Goal: Information Seeking & Learning: Learn about a topic

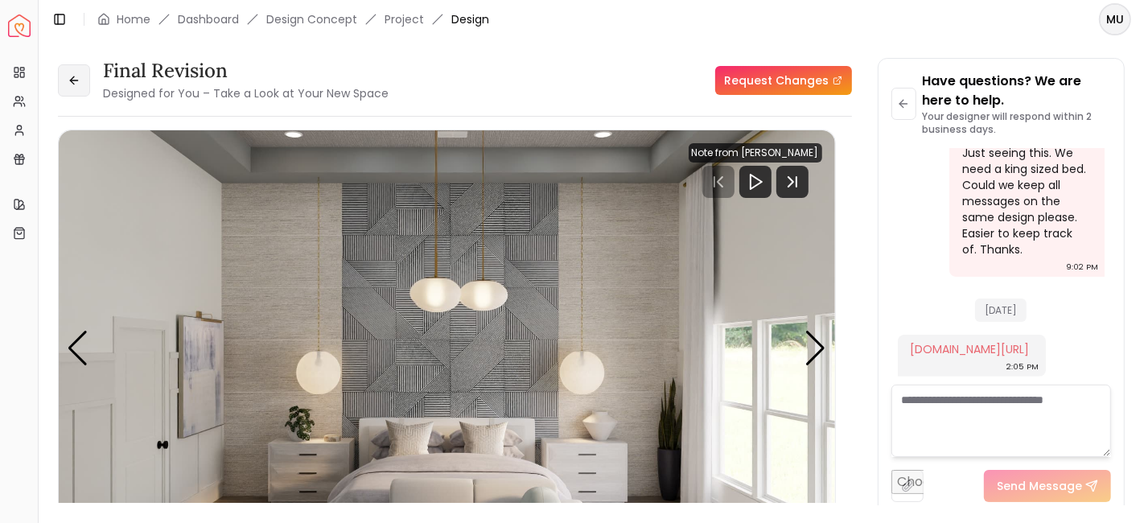
click at [76, 76] on icon at bounding box center [74, 80] width 13 height 13
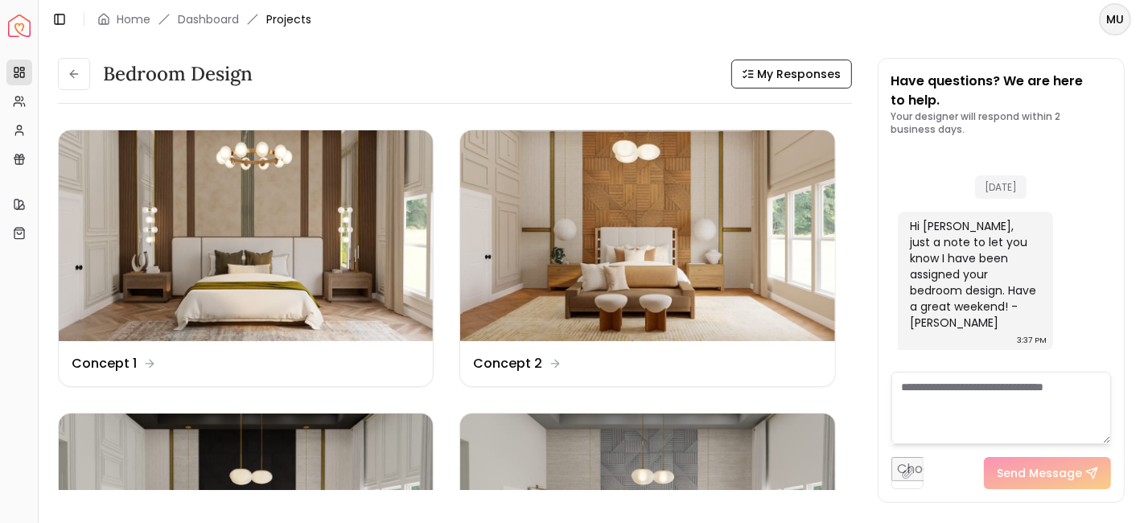
scroll to position [494, 0]
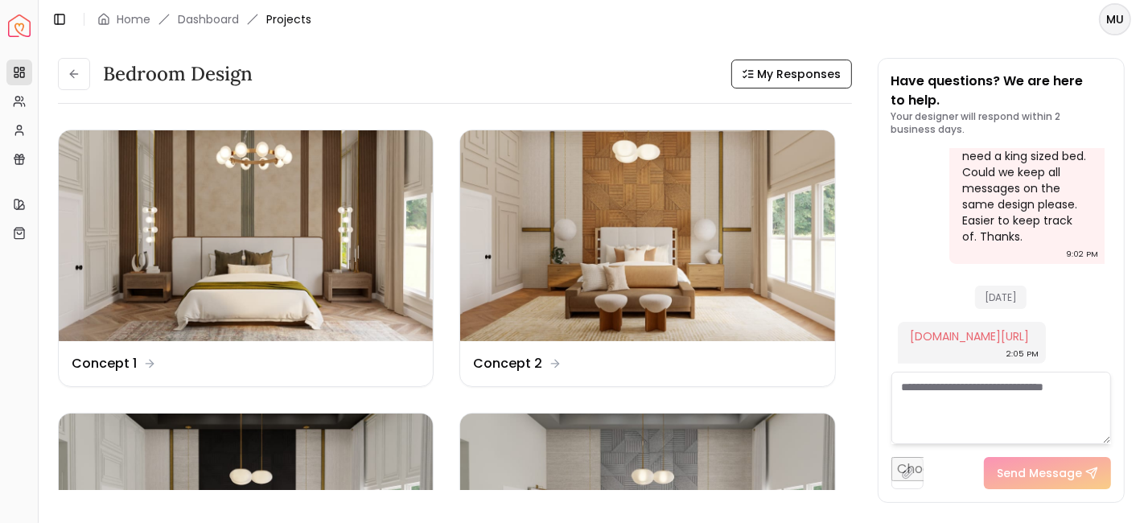
click at [76, 76] on icon at bounding box center [74, 74] width 13 height 13
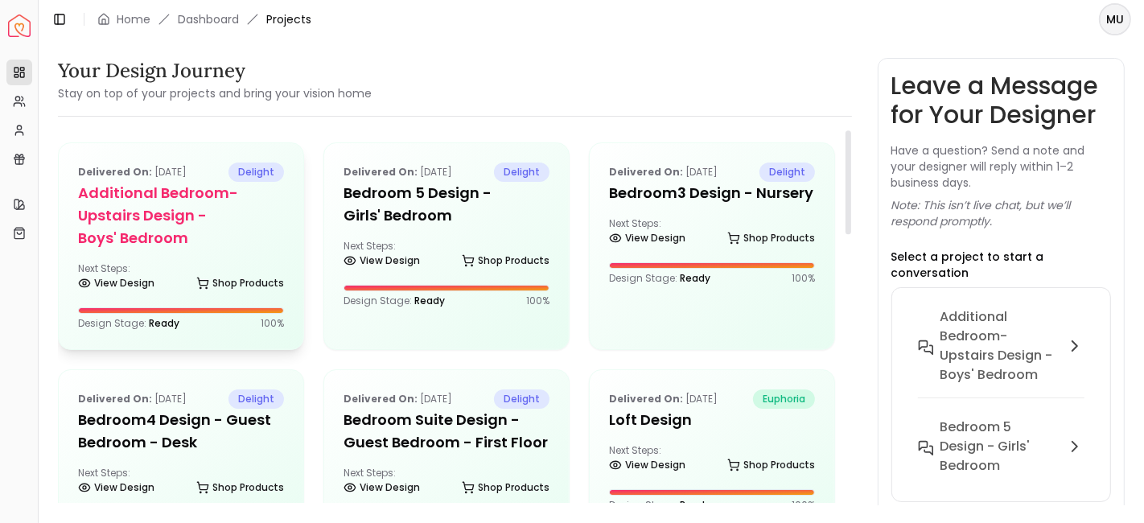
scroll to position [2, 0]
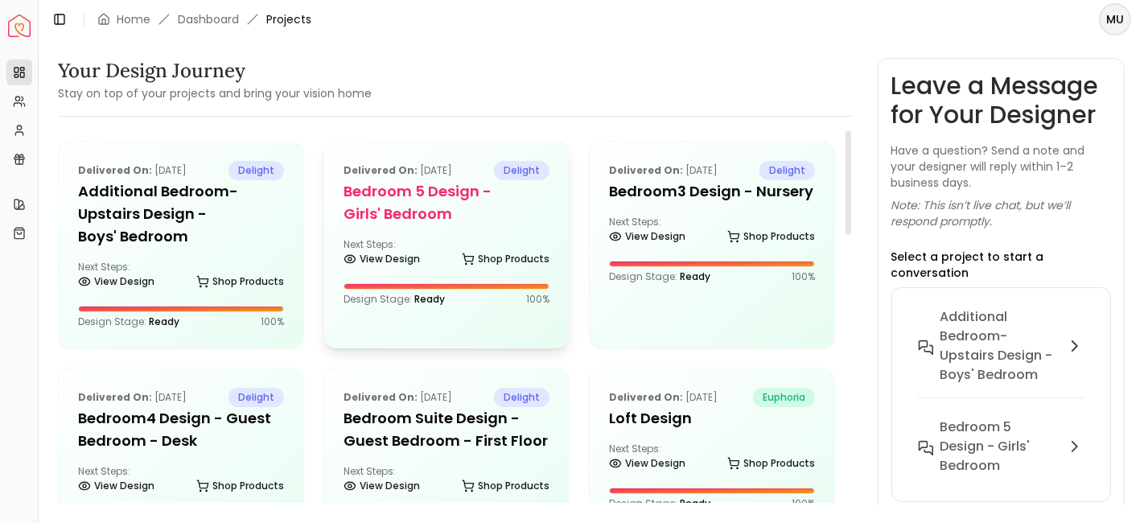
click at [378, 220] on h5 "Bedroom 5 design - Girls' Bedroom" at bounding box center [447, 202] width 206 height 45
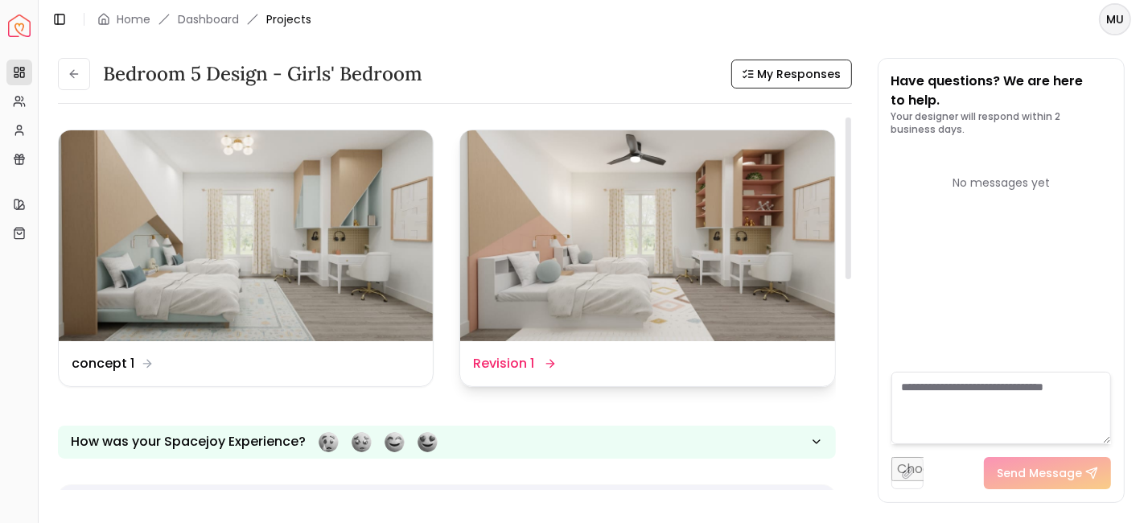
click at [531, 360] on dd "Revision 1" at bounding box center [503, 363] width 61 height 19
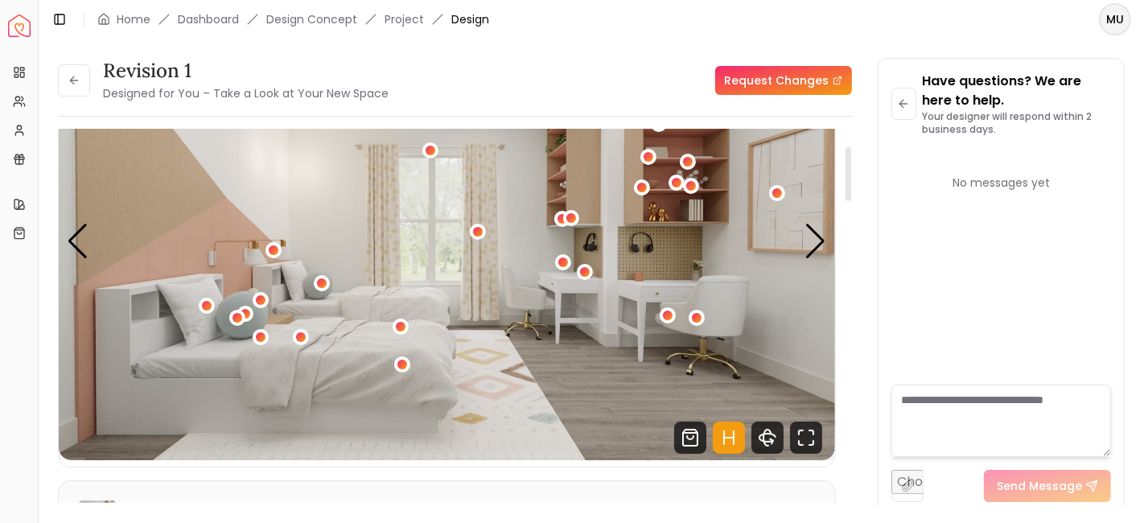
scroll to position [115, 0]
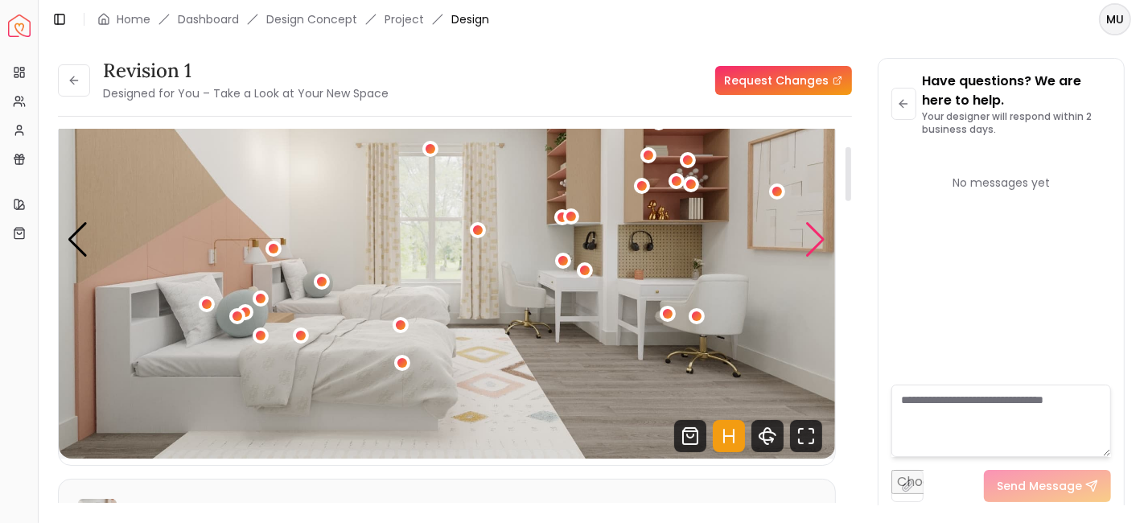
click at [826, 244] on div "Next slide" at bounding box center [816, 239] width 22 height 35
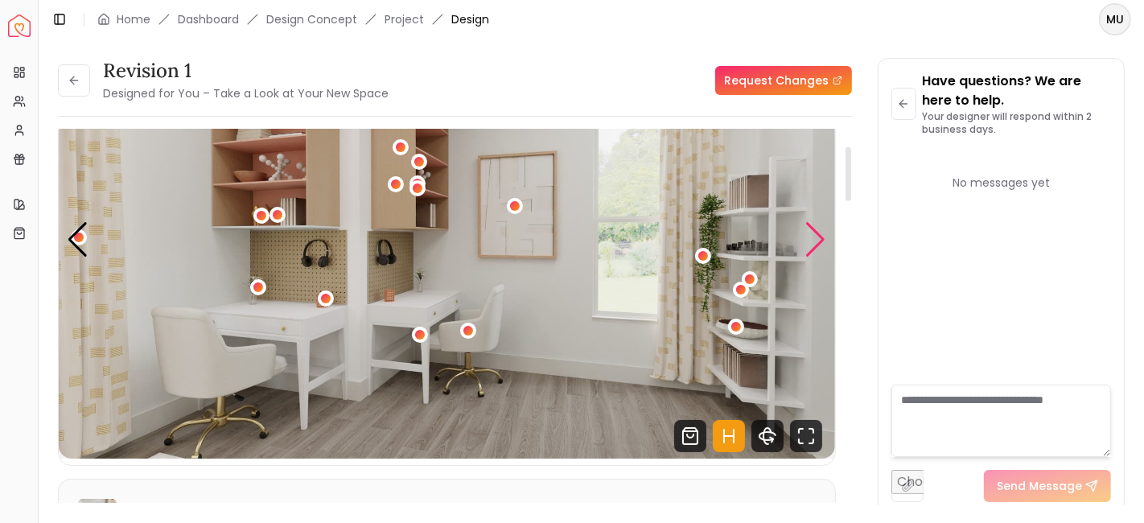
click at [826, 244] on div "Next slide" at bounding box center [816, 239] width 22 height 35
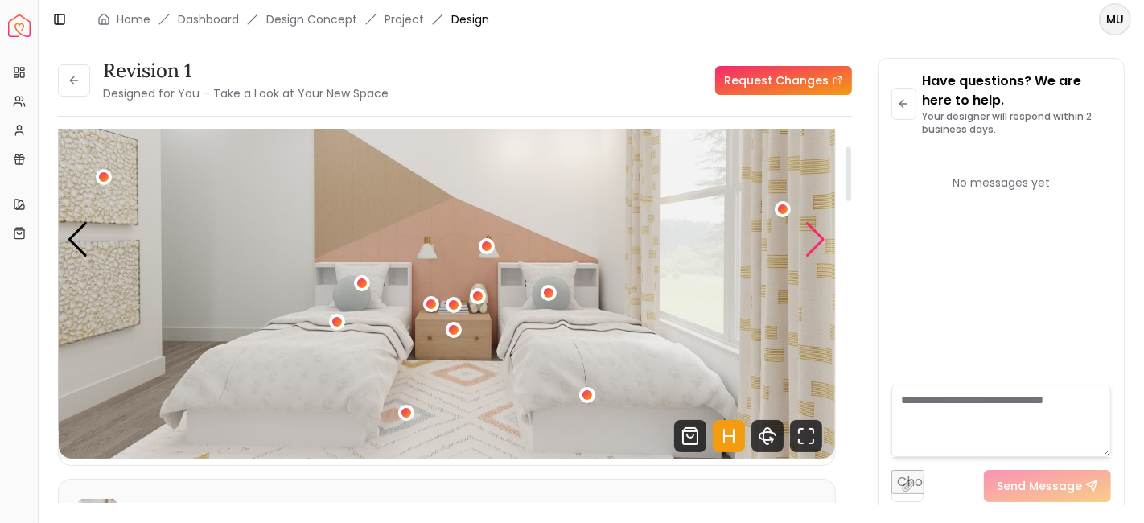
click at [826, 244] on div "Next slide" at bounding box center [816, 239] width 22 height 35
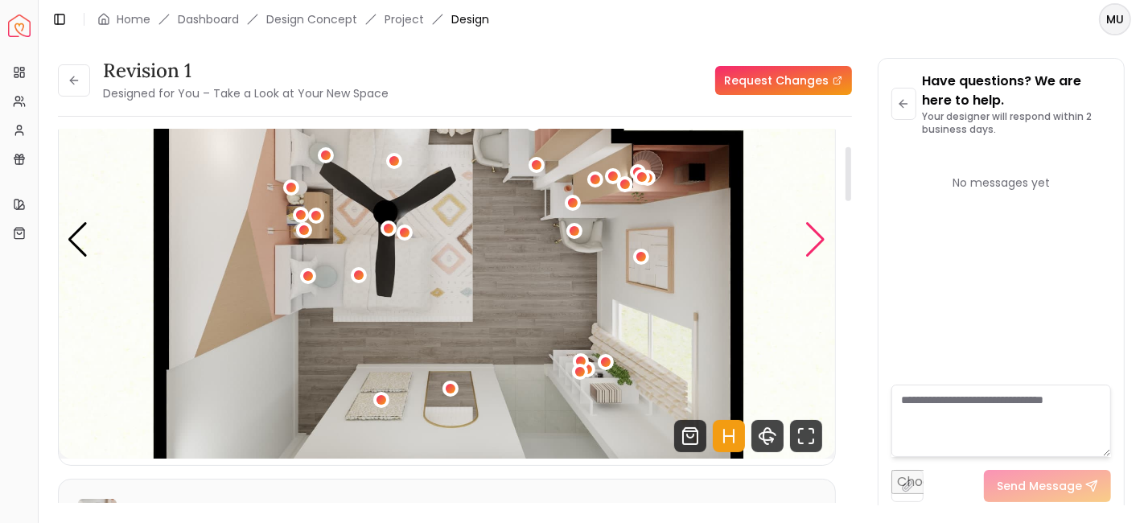
click at [826, 244] on div "Next slide" at bounding box center [816, 239] width 22 height 35
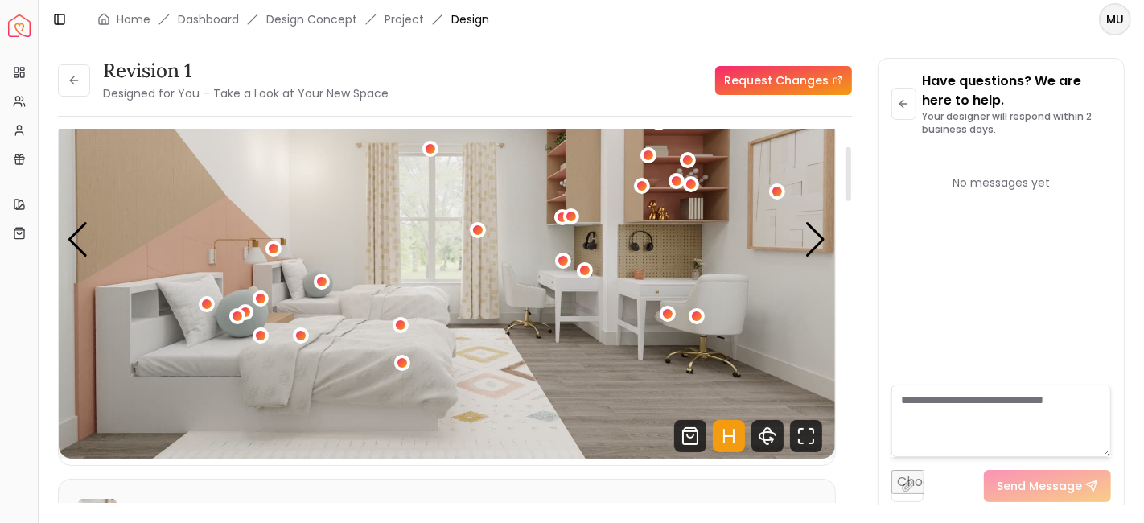
click at [91, 246] on img "1 / 4" at bounding box center [447, 240] width 776 height 437
click at [84, 246] on div "Previous slide" at bounding box center [78, 239] width 22 height 35
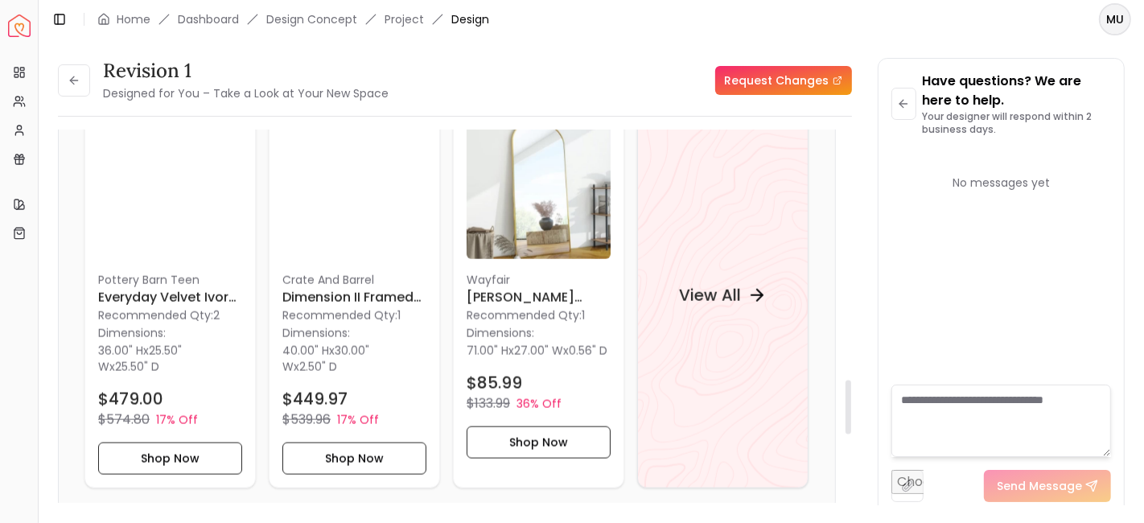
scroll to position [1720, 0]
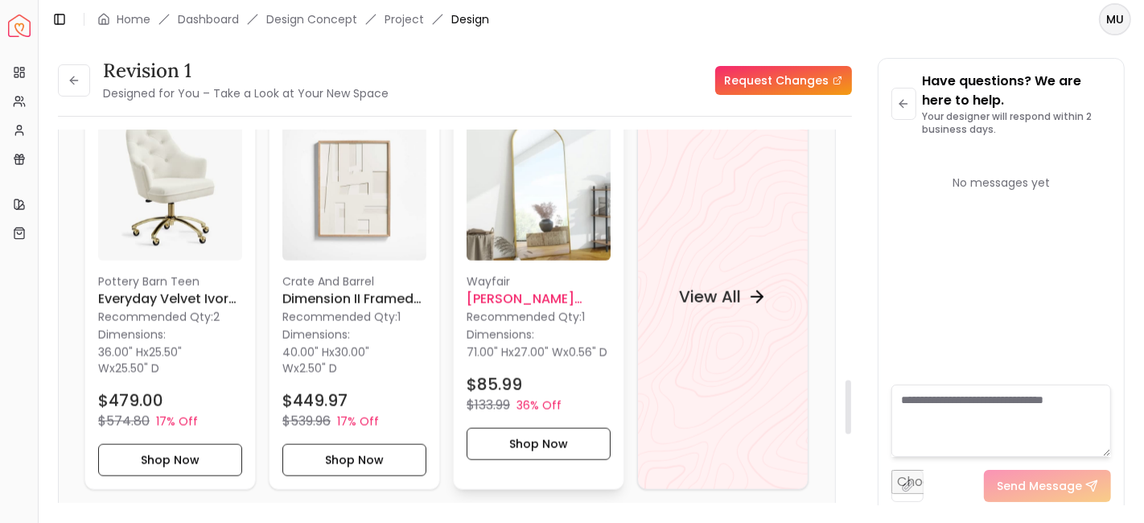
click at [533, 291] on h6 "Jablon Aluminum Flat Mirror" at bounding box center [539, 299] width 144 height 19
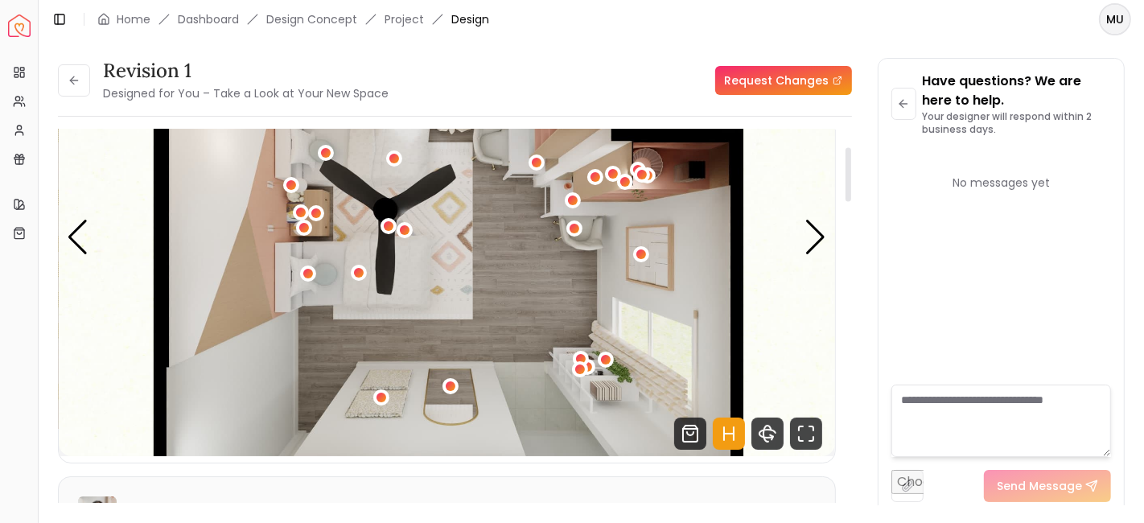
scroll to position [123, 0]
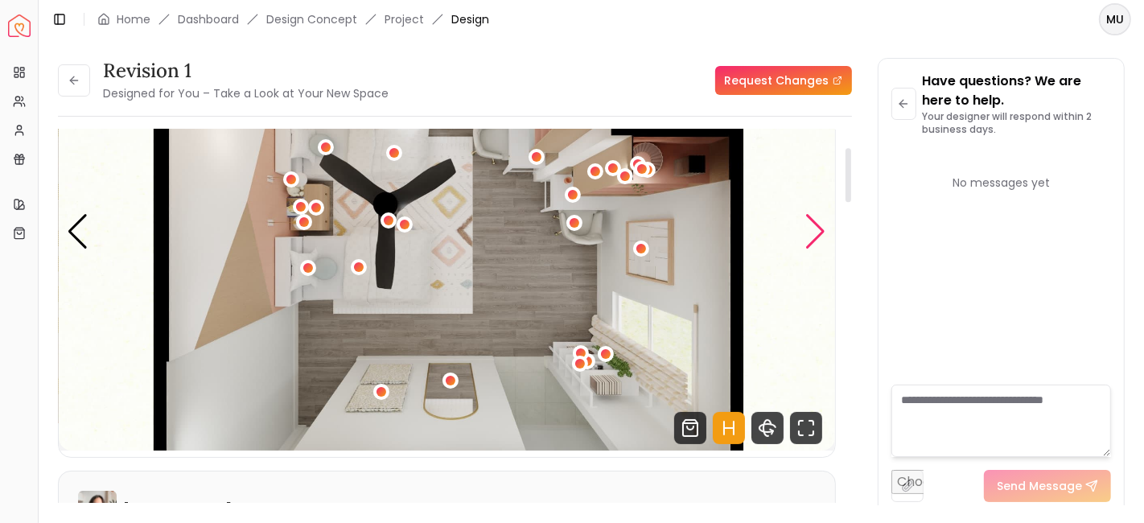
click at [810, 233] on div "Next slide" at bounding box center [816, 231] width 22 height 35
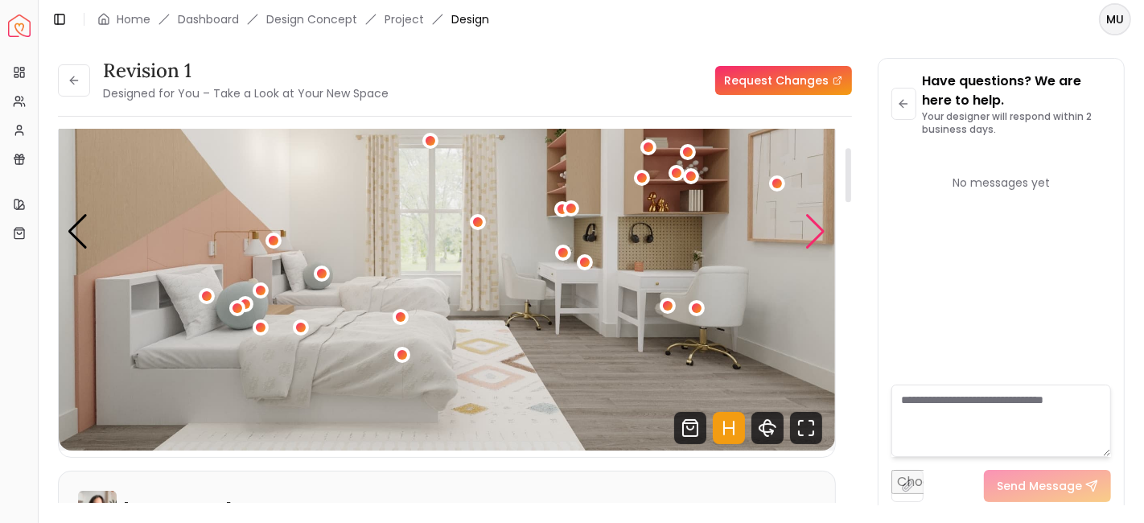
click at [810, 233] on div "Next slide" at bounding box center [816, 231] width 22 height 35
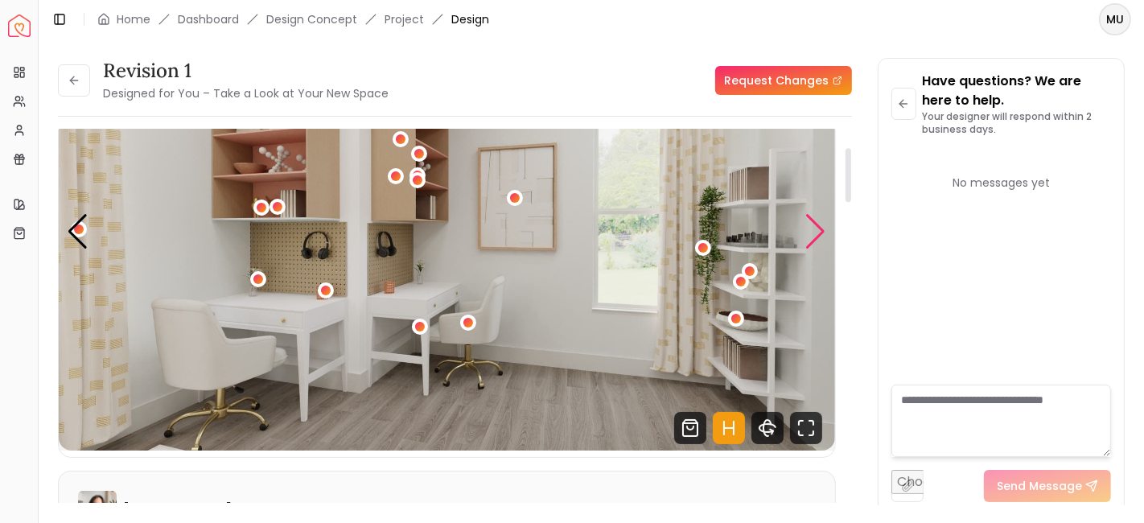
click at [810, 233] on div "Next slide" at bounding box center [816, 231] width 22 height 35
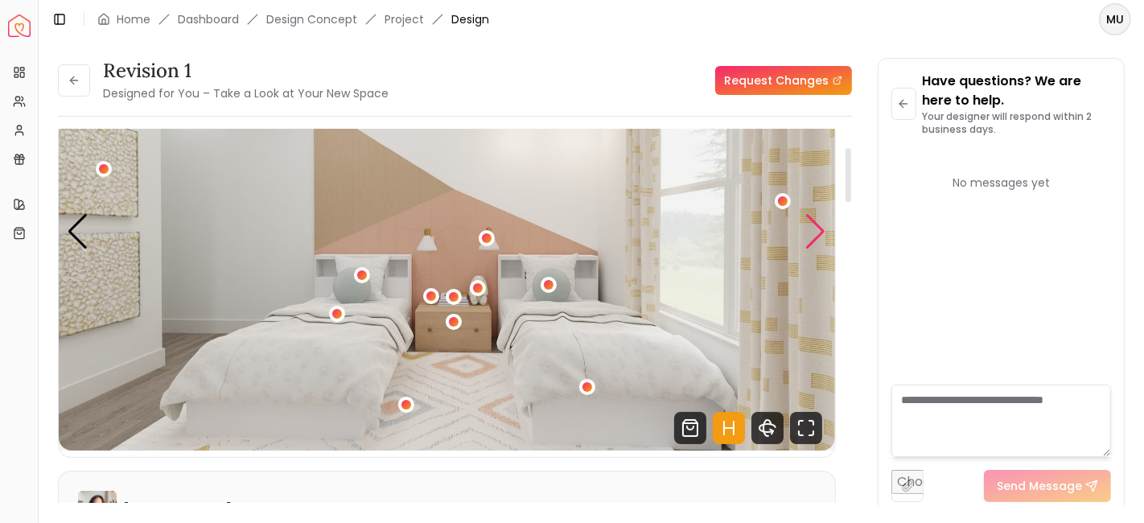
click at [810, 233] on div "Next slide" at bounding box center [816, 231] width 22 height 35
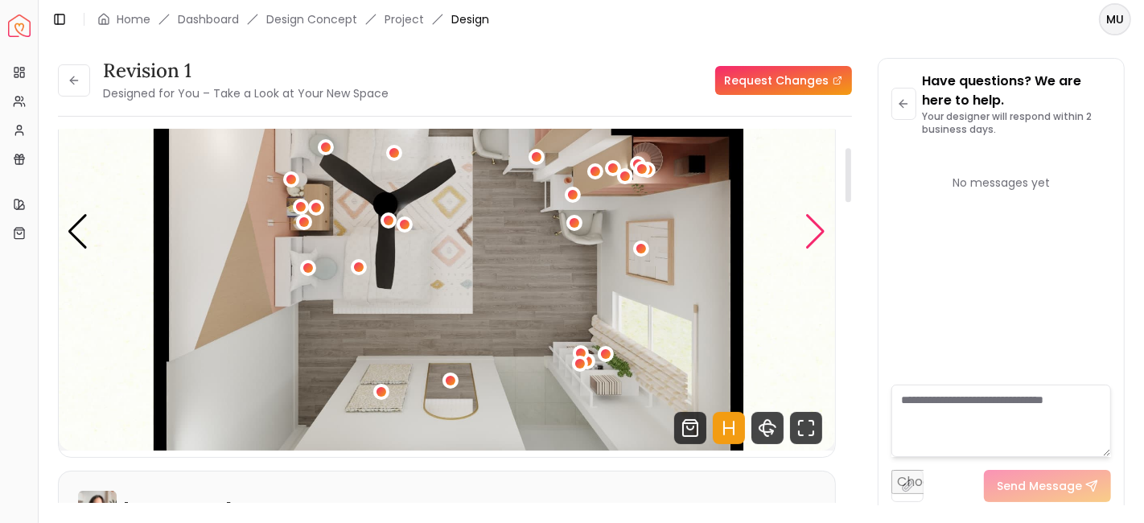
click at [810, 233] on div "Next slide" at bounding box center [816, 231] width 22 height 35
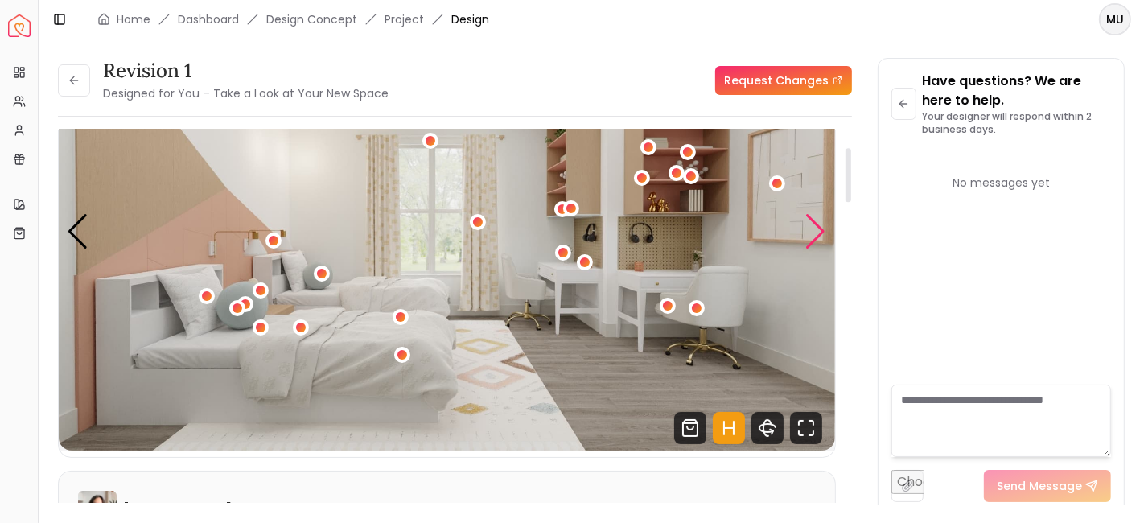
click at [810, 233] on div "Next slide" at bounding box center [816, 231] width 22 height 35
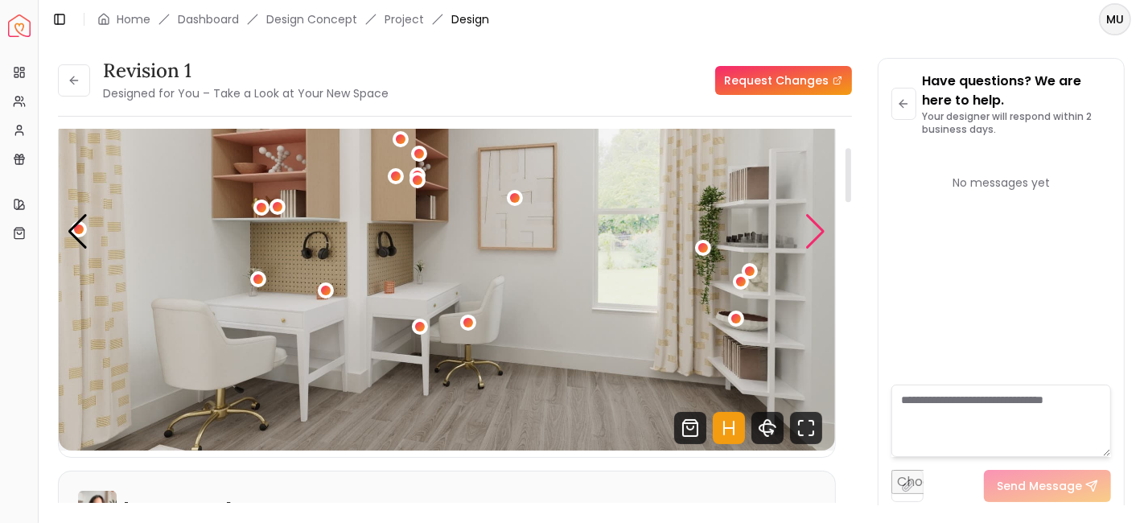
click at [810, 233] on div "Next slide" at bounding box center [816, 231] width 22 height 35
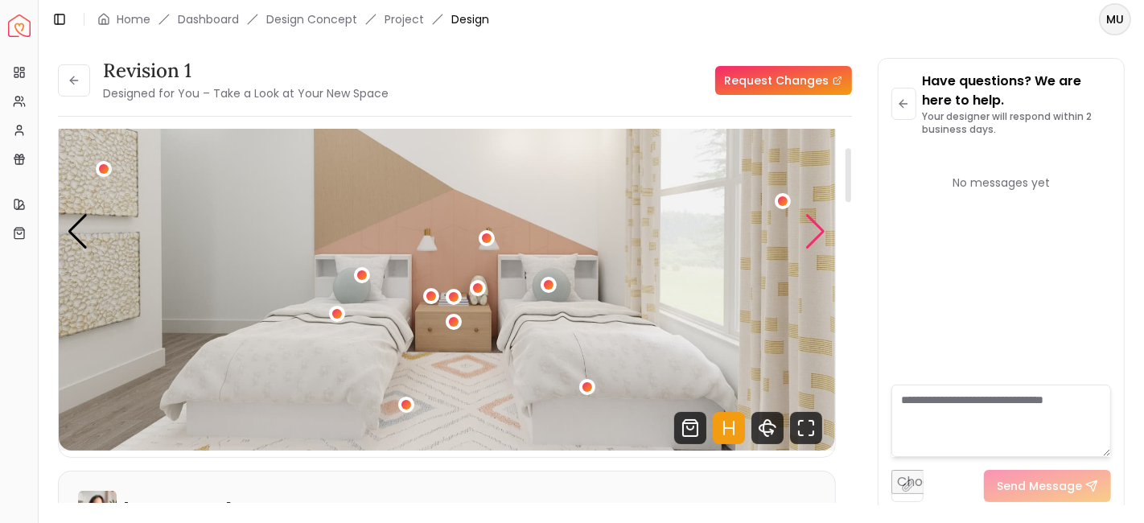
click at [810, 233] on div "Next slide" at bounding box center [816, 231] width 22 height 35
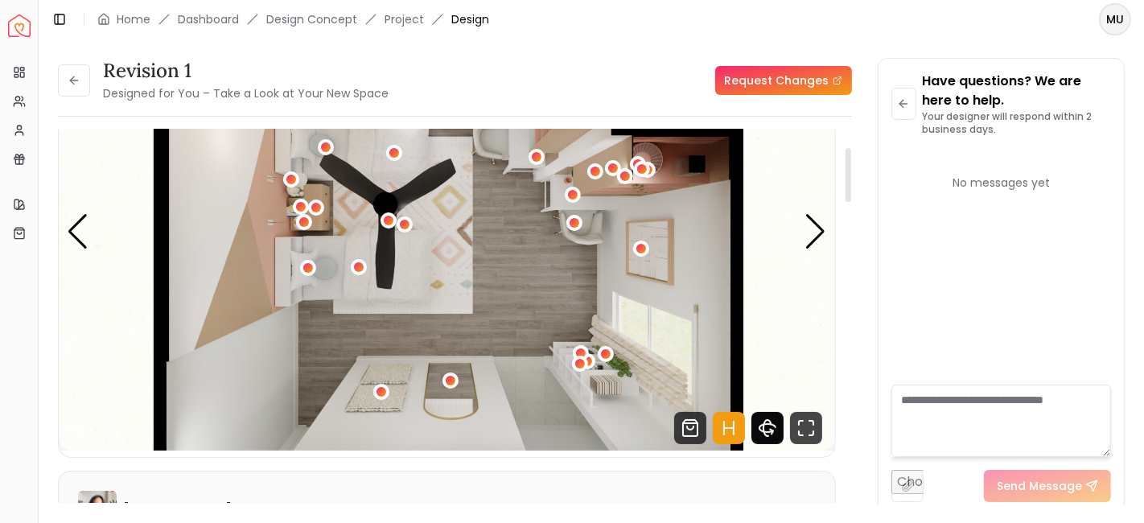
click at [773, 419] on icon "360 View" at bounding box center [768, 428] width 32 height 32
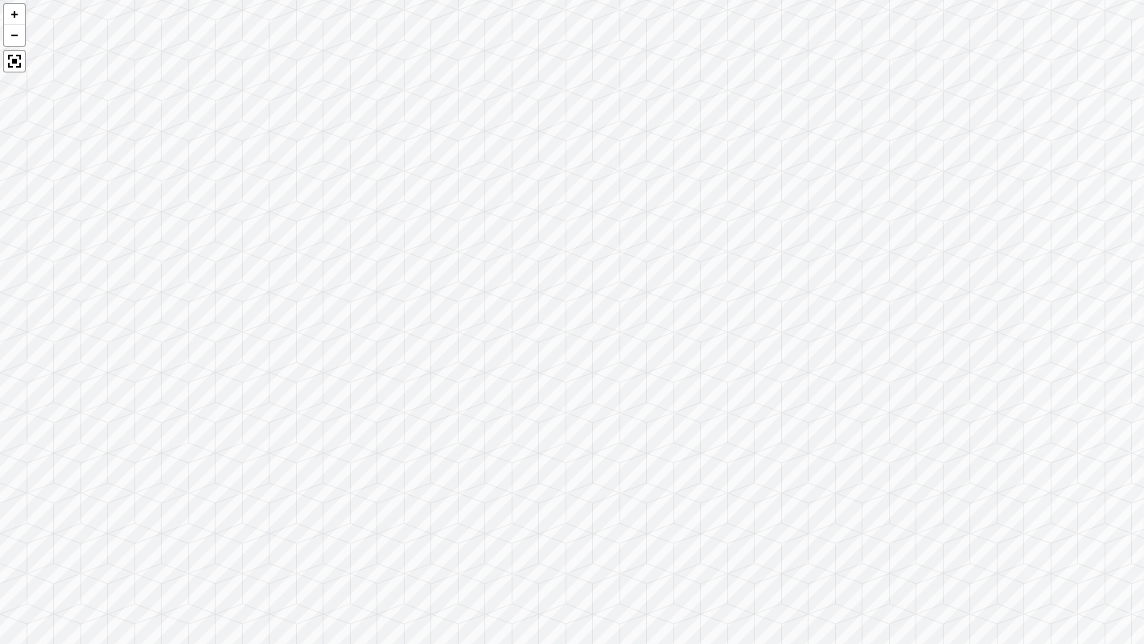
drag, startPoint x: 491, startPoint y: 343, endPoint x: 364, endPoint y: 292, distance: 136.9
click at [364, 292] on div at bounding box center [572, 322] width 1144 height 644
drag, startPoint x: 870, startPoint y: 327, endPoint x: 171, endPoint y: 245, distance: 703.2
click at [171, 245] on div at bounding box center [572, 322] width 1144 height 644
drag, startPoint x: 704, startPoint y: 299, endPoint x: 350, endPoint y: 355, distance: 358.4
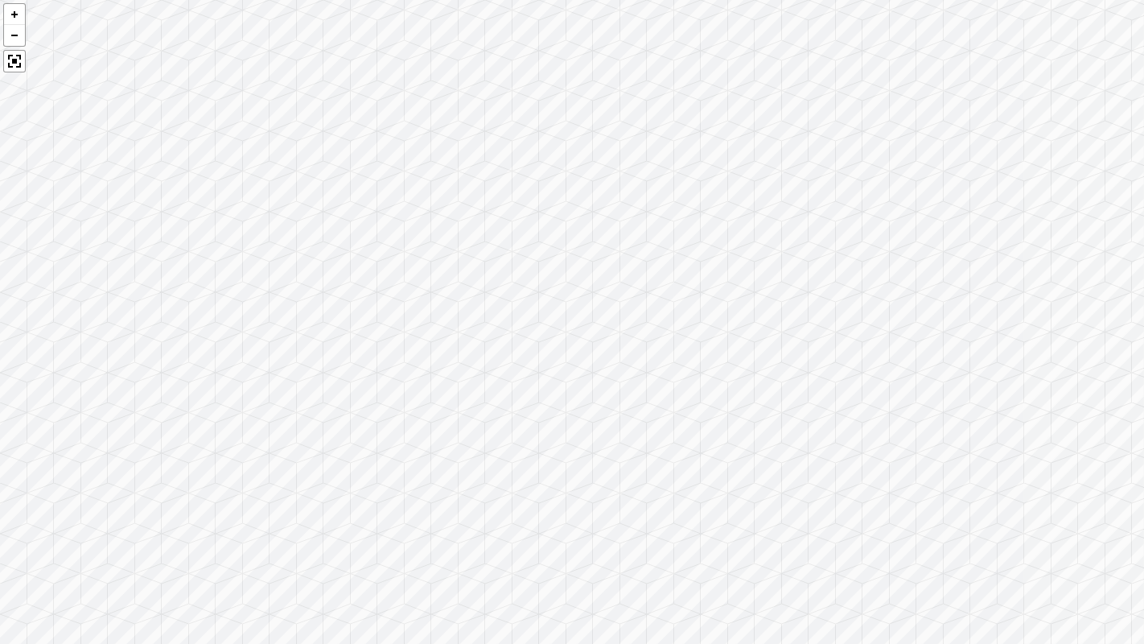
click at [350, 355] on div at bounding box center [572, 322] width 1144 height 644
click at [14, 56] on div at bounding box center [14, 61] width 23 height 23
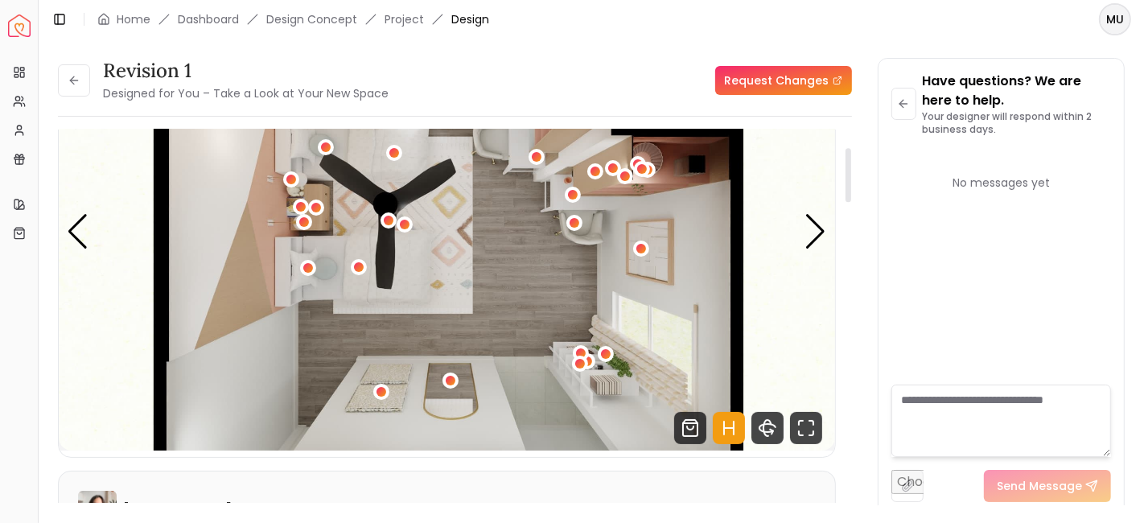
click at [521, 330] on img "4 / 4" at bounding box center [447, 232] width 776 height 437
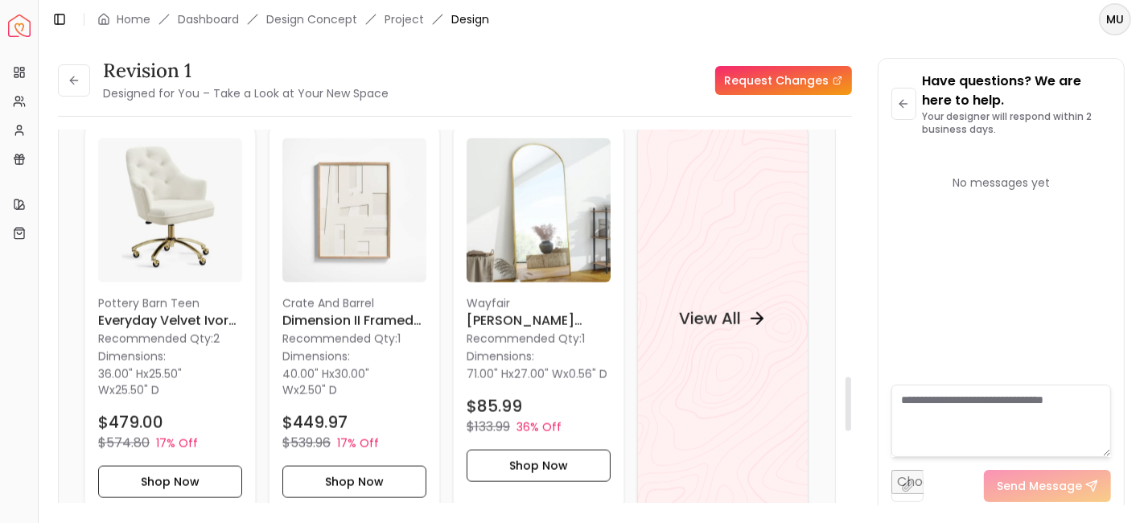
scroll to position [1696, 0]
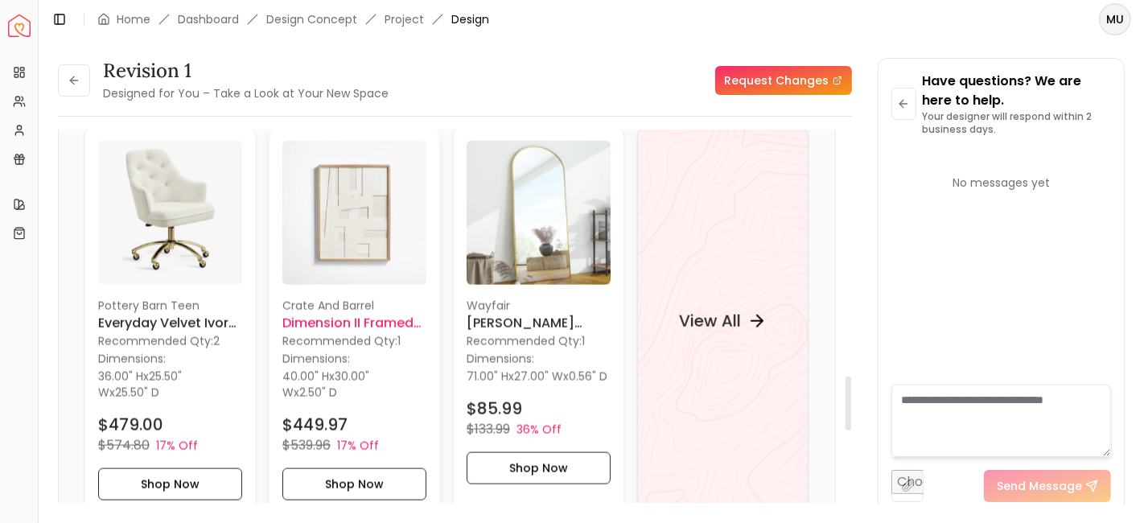
click at [308, 320] on h6 "Dimension II Framed Hand Cut Paper Wall Art by Coup d'Esprit with Frame-30"x40"" at bounding box center [354, 323] width 144 height 19
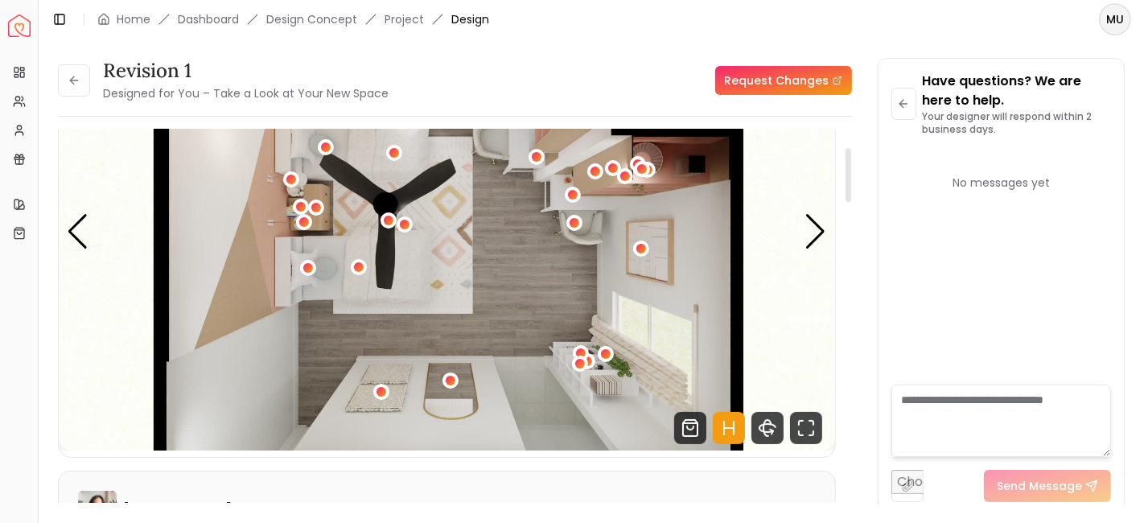
scroll to position [142, 0]
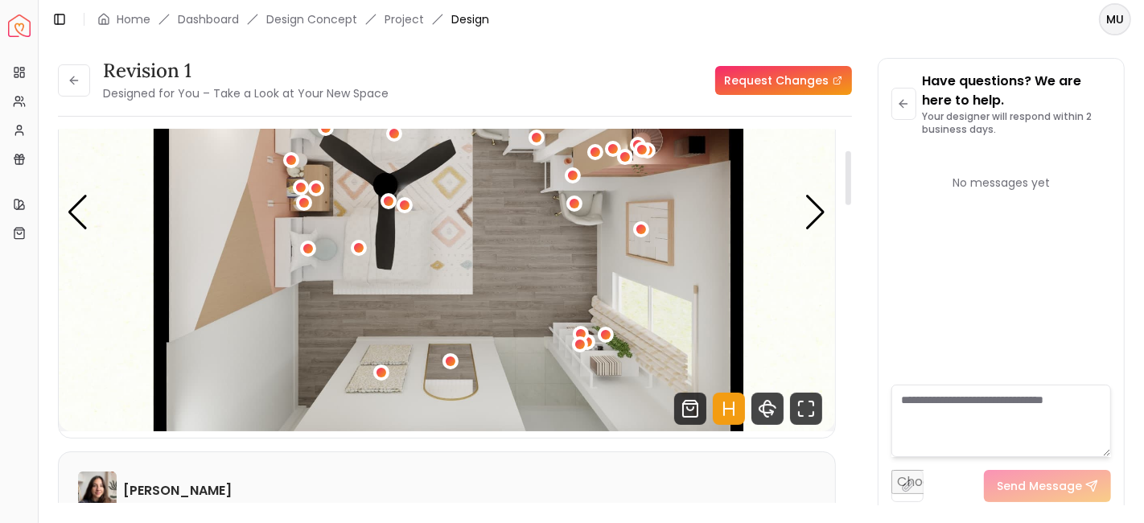
drag, startPoint x: 770, startPoint y: 412, endPoint x: 723, endPoint y: 462, distance: 68.9
click at [770, 412] on icon "360 View" at bounding box center [768, 409] width 32 height 32
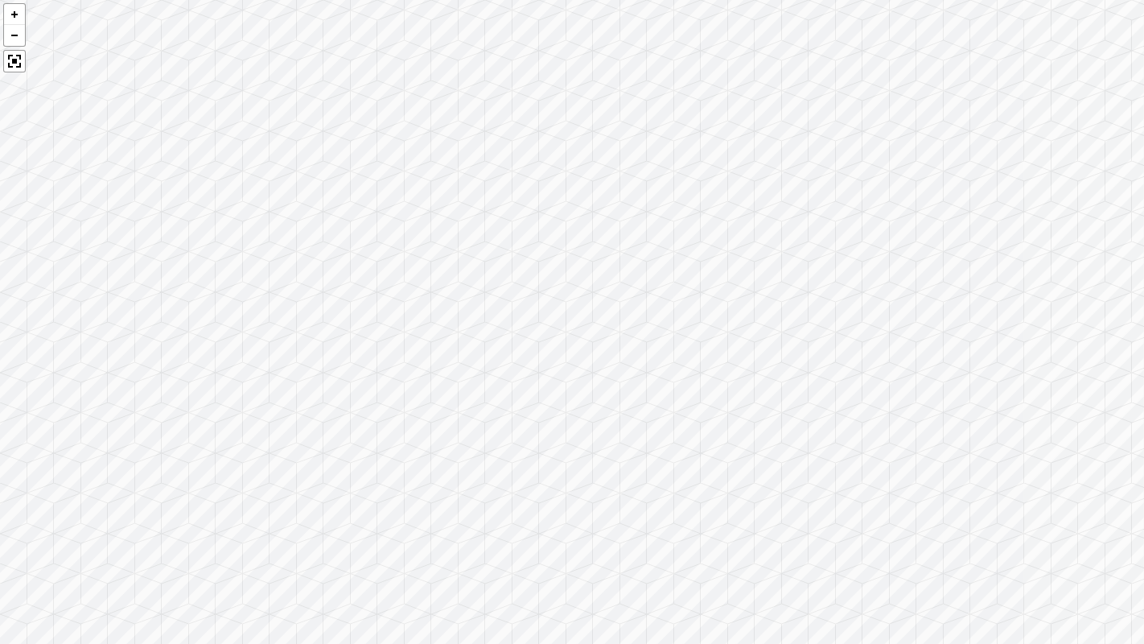
drag, startPoint x: 723, startPoint y: 462, endPoint x: 677, endPoint y: 303, distance: 165.0
click at [677, 303] on div at bounding box center [572, 322] width 1144 height 644
drag, startPoint x: 790, startPoint y: 334, endPoint x: 146, endPoint y: 280, distance: 646.8
click at [146, 280] on div at bounding box center [572, 322] width 1144 height 644
drag, startPoint x: 740, startPoint y: 253, endPoint x: 522, endPoint y: 382, distance: 253.6
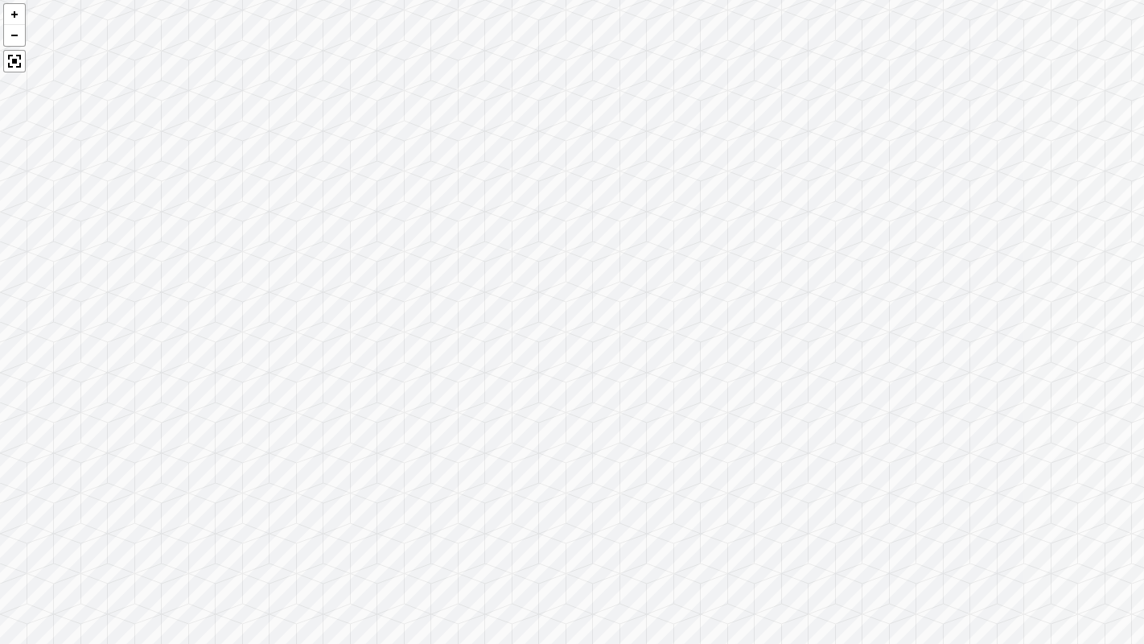
click at [522, 382] on div at bounding box center [572, 322] width 1144 height 644
click at [13, 59] on div at bounding box center [14, 61] width 23 height 23
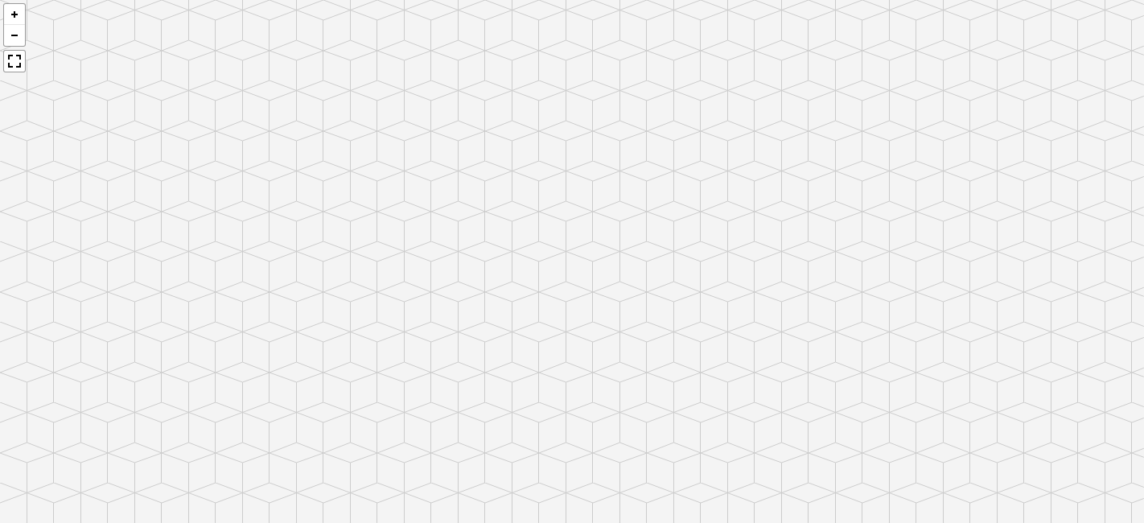
scroll to position [1903, 0]
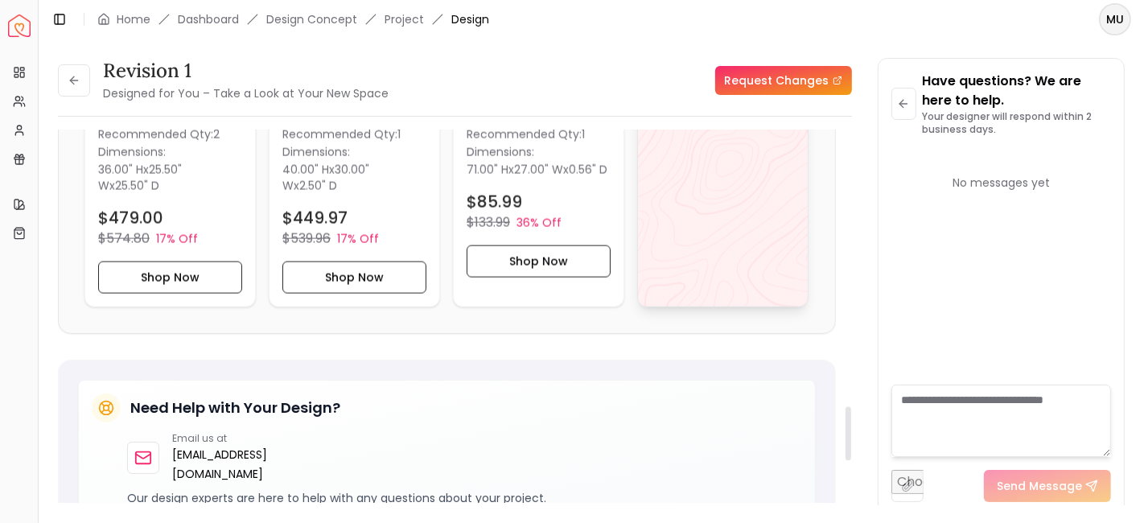
click at [722, 165] on div "View All" at bounding box center [722, 113] width 171 height 387
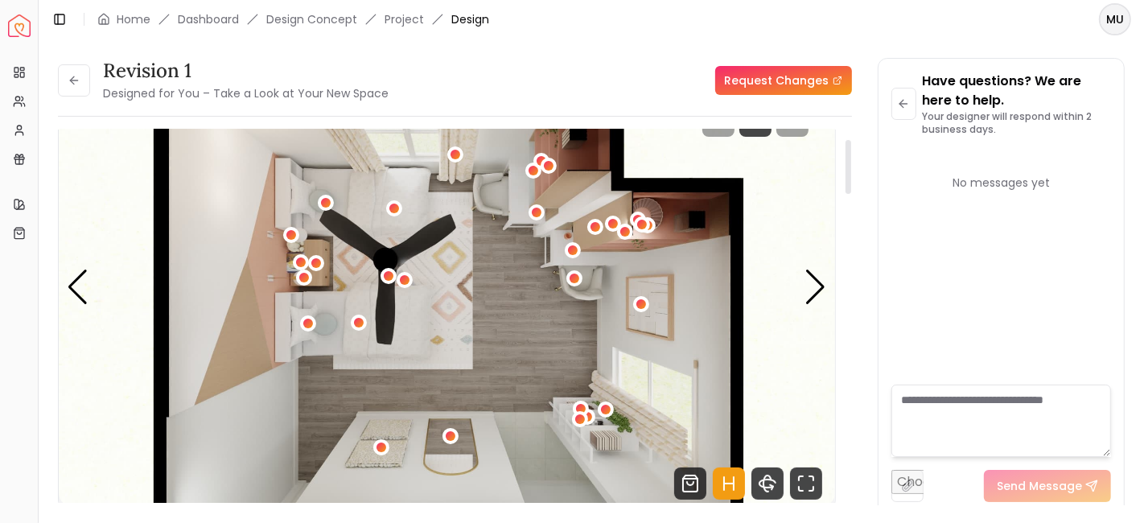
scroll to position [68, 0]
click at [817, 295] on div "Next slide" at bounding box center [816, 286] width 22 height 35
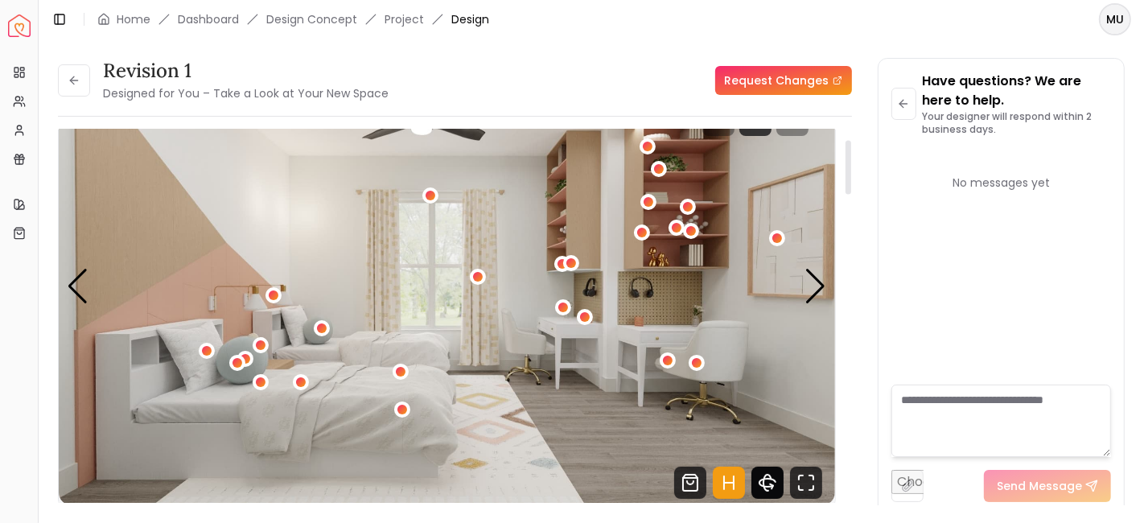
click at [773, 488] on icon "360 View" at bounding box center [768, 483] width 32 height 32
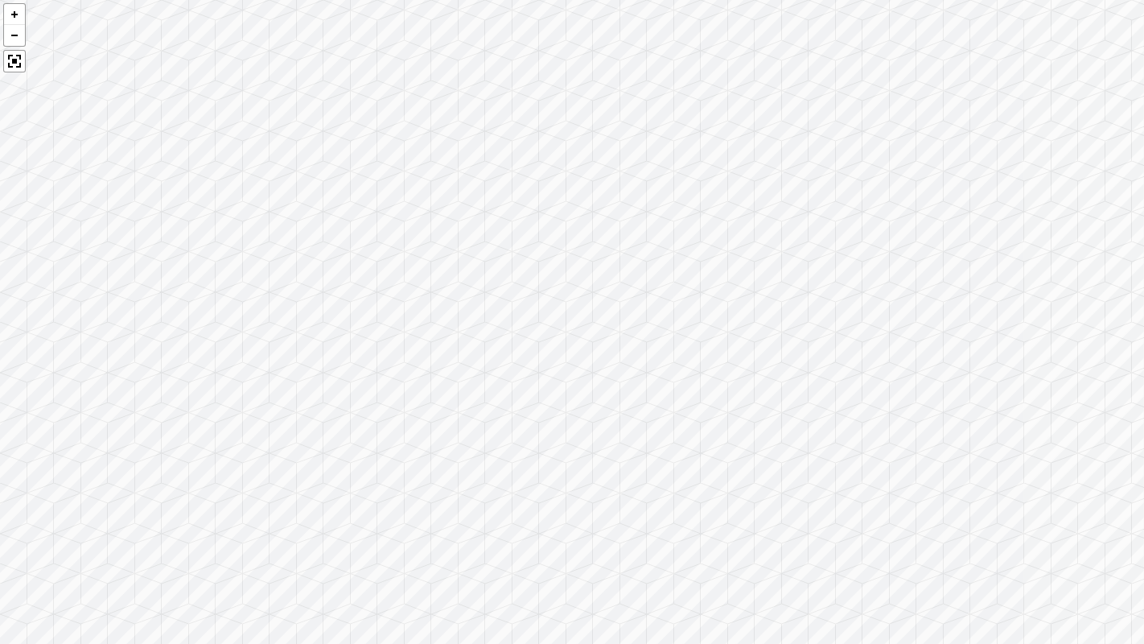
drag, startPoint x: 758, startPoint y: 427, endPoint x: 116, endPoint y: 404, distance: 642.5
click at [116, 404] on div at bounding box center [572, 322] width 1144 height 644
drag, startPoint x: 821, startPoint y: 379, endPoint x: 837, endPoint y: 381, distance: 16.3
click at [837, 381] on div at bounding box center [572, 322] width 1144 height 644
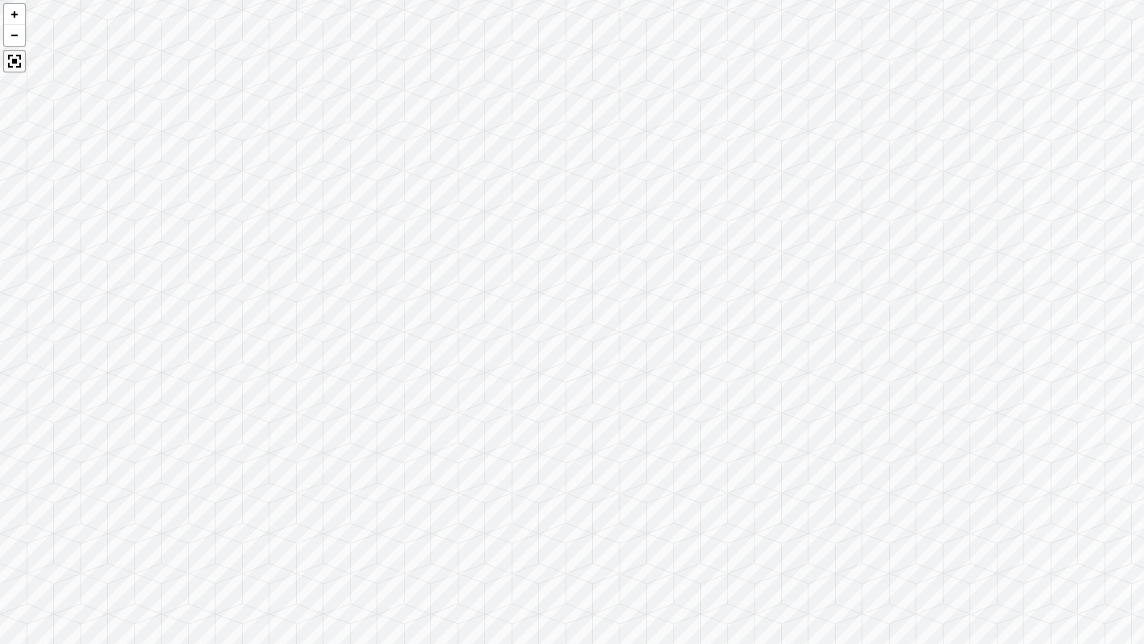
click at [14, 63] on div at bounding box center [14, 61] width 23 height 23
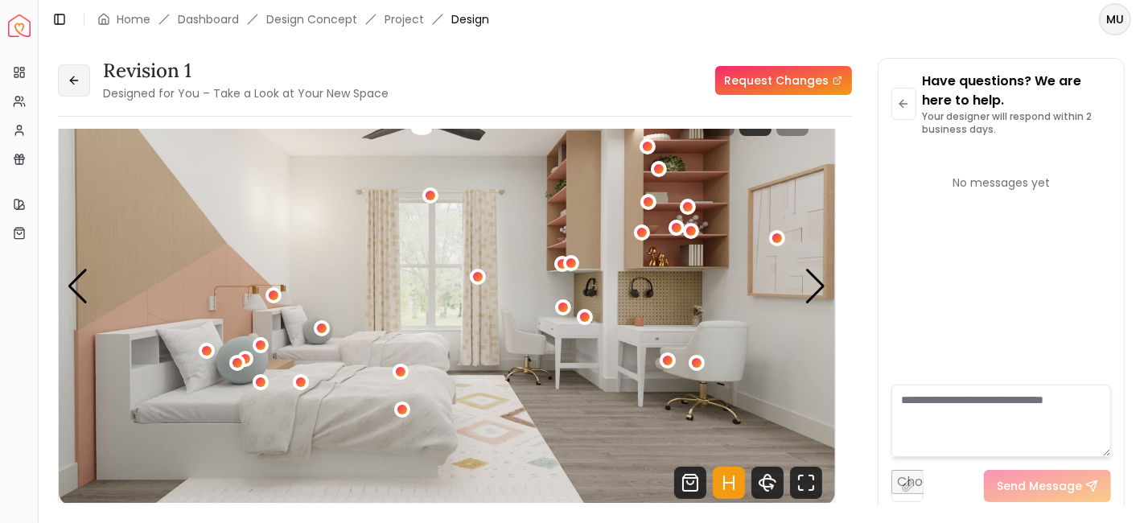
click at [64, 84] on button at bounding box center [74, 80] width 32 height 32
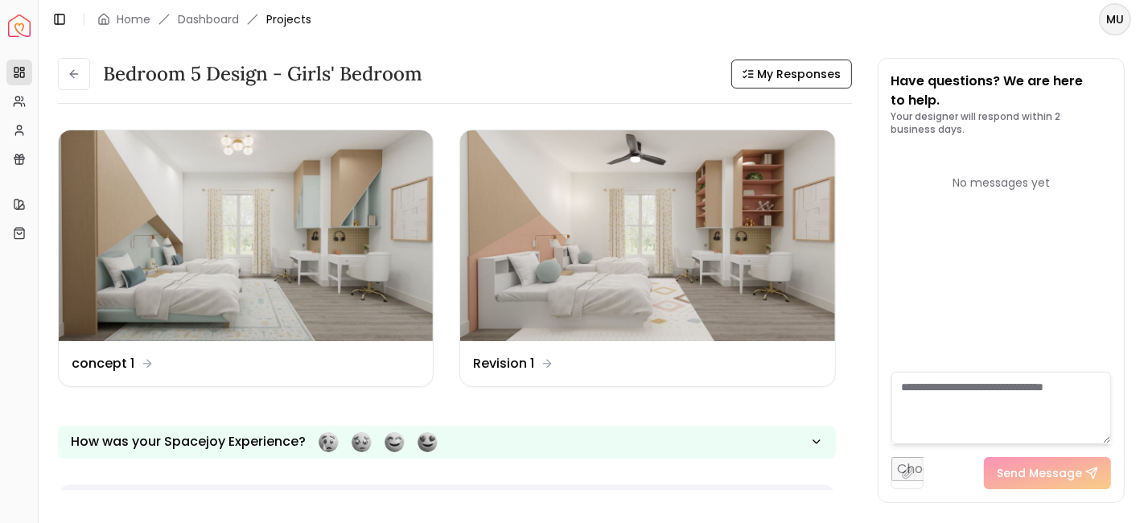
click at [64, 84] on button at bounding box center [74, 74] width 32 height 32
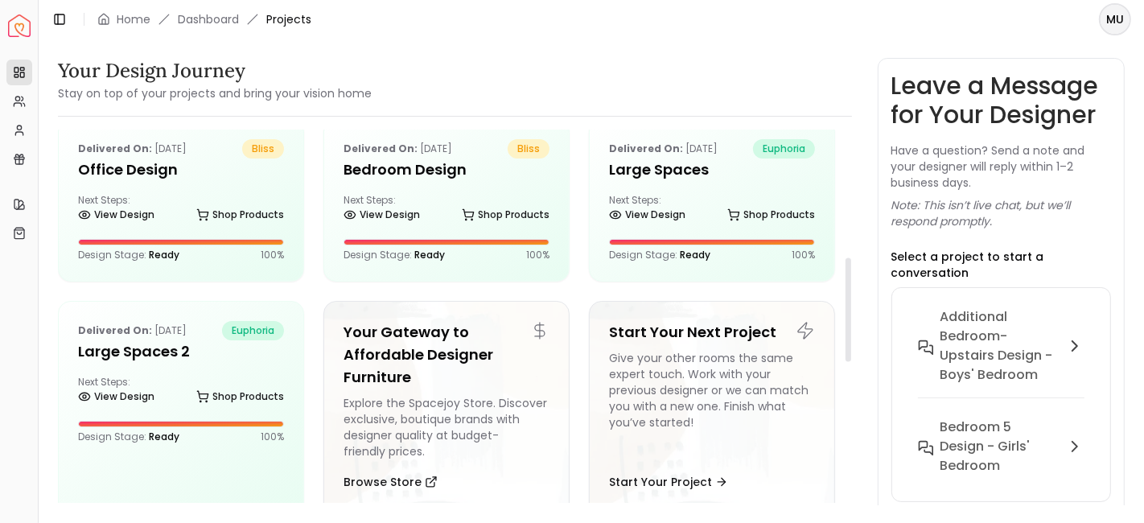
scroll to position [461, 0]
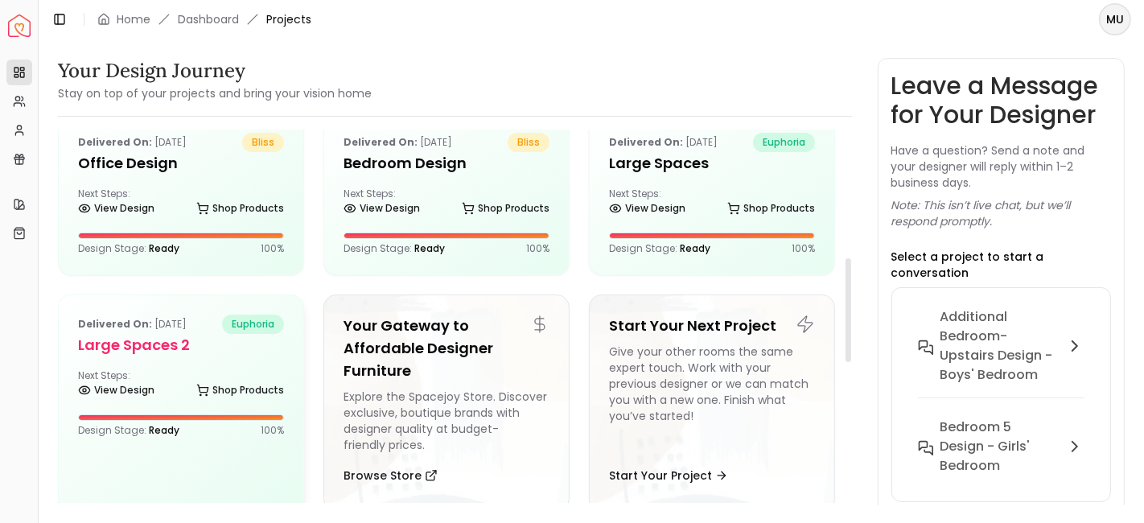
click at [159, 344] on h5 "Large Spaces 2" at bounding box center [181, 345] width 206 height 23
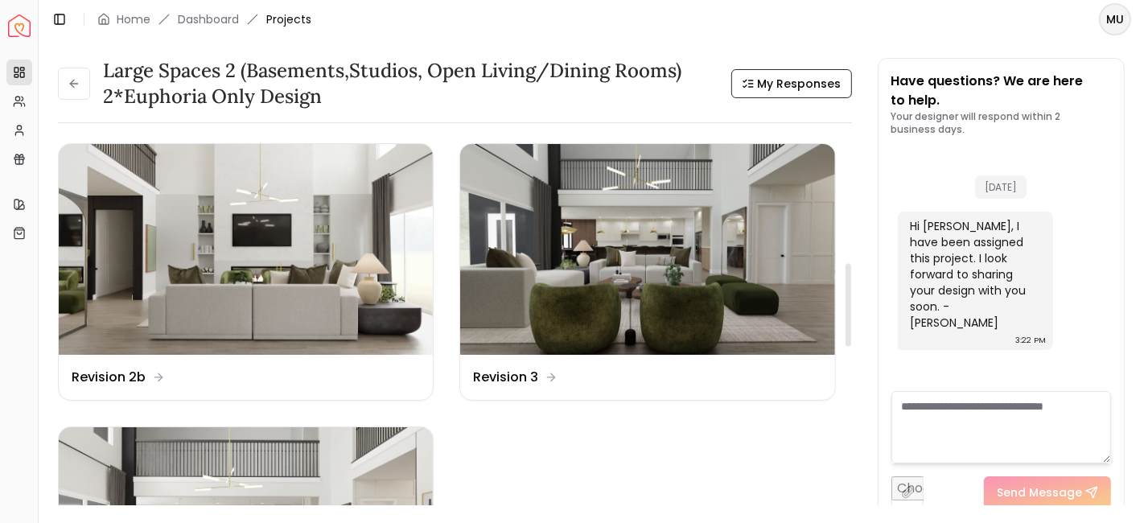
scroll to position [572, 0]
click at [278, 478] on img at bounding box center [246, 531] width 374 height 211
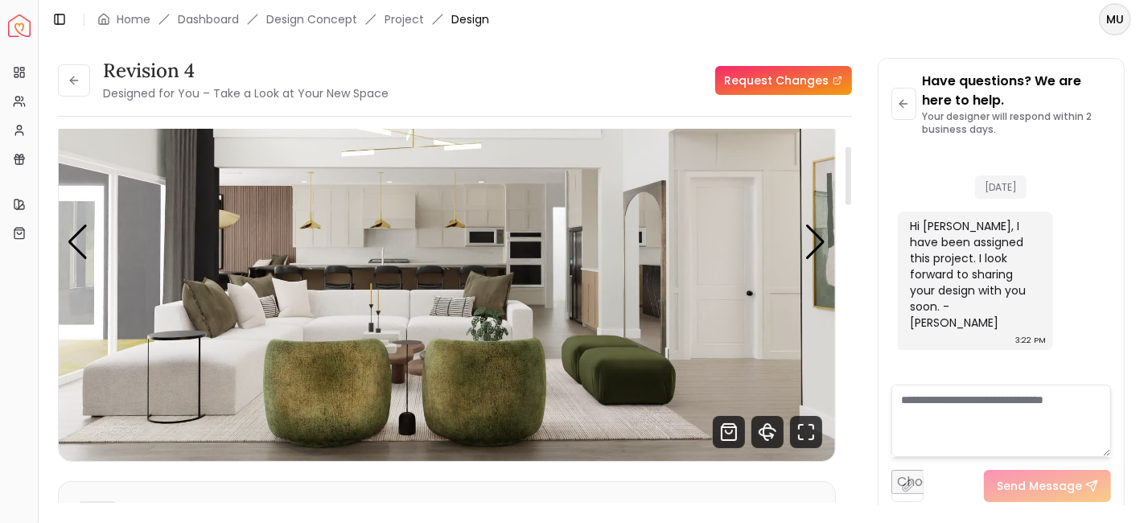
scroll to position [115, 0]
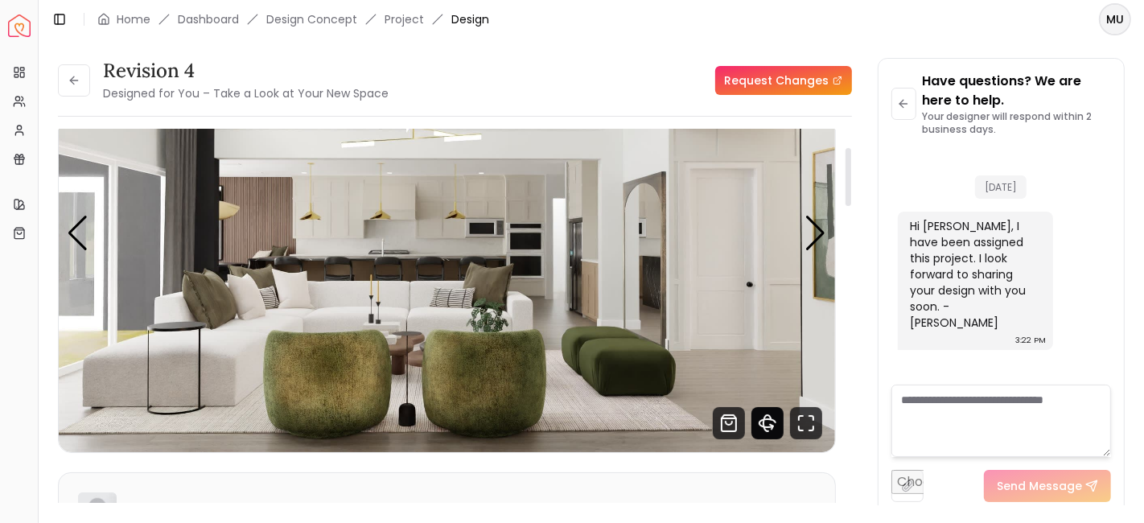
click at [765, 427] on icon "360 View" at bounding box center [768, 423] width 32 height 32
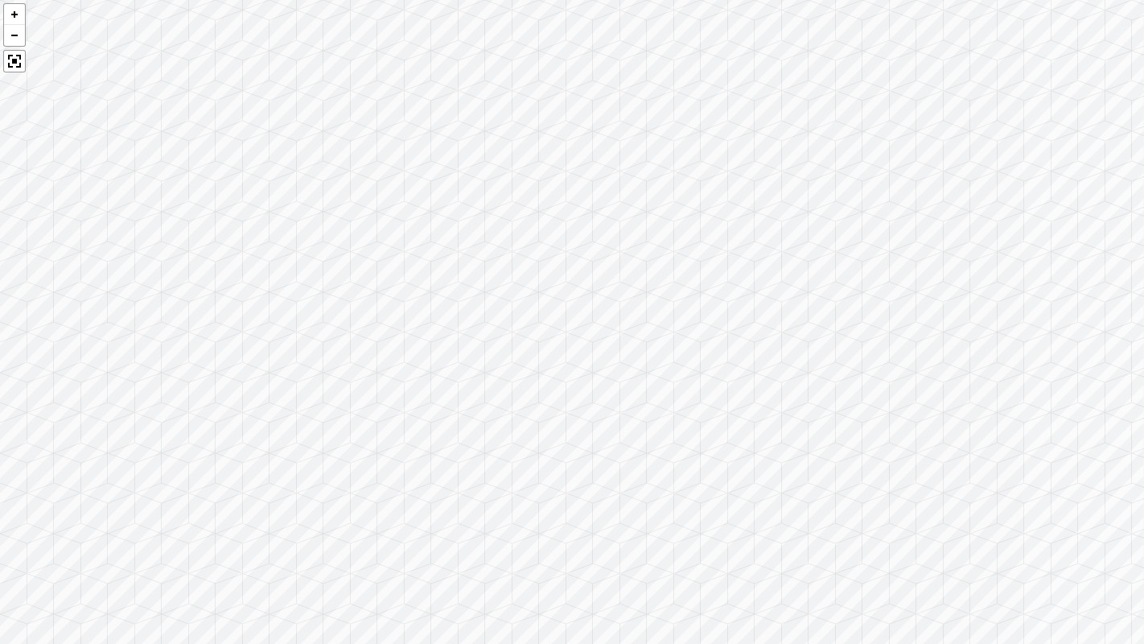
drag, startPoint x: 771, startPoint y: 378, endPoint x: 760, endPoint y: 602, distance: 223.9
click at [760, 522] on div at bounding box center [572, 322] width 1144 height 644
drag, startPoint x: 525, startPoint y: 451, endPoint x: 468, endPoint y: 406, distance: 73.4
click at [468, 406] on div at bounding box center [572, 322] width 1144 height 644
drag, startPoint x: 563, startPoint y: 336, endPoint x: 803, endPoint y: 375, distance: 242.9
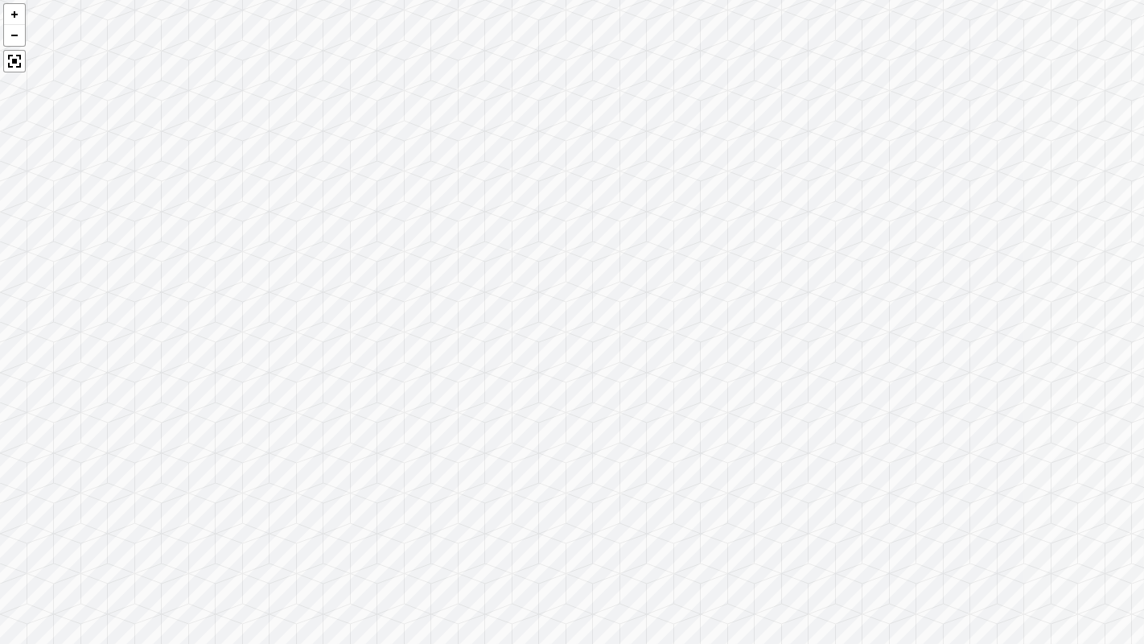
click at [803, 375] on div at bounding box center [572, 322] width 1144 height 644
drag, startPoint x: 563, startPoint y: 447, endPoint x: 739, endPoint y: 413, distance: 179.6
click at [739, 413] on div at bounding box center [572, 322] width 1144 height 644
drag, startPoint x: 739, startPoint y: 413, endPoint x: 563, endPoint y: 452, distance: 180.6
click at [563, 452] on div at bounding box center [572, 322] width 1144 height 644
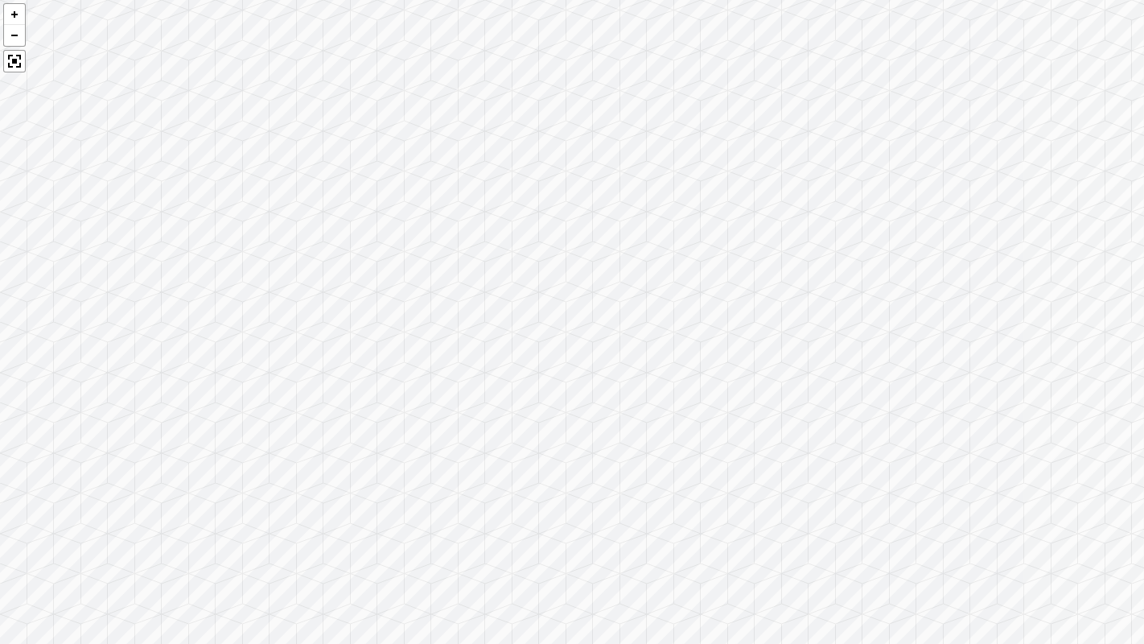
drag, startPoint x: 626, startPoint y: 162, endPoint x: 673, endPoint y: 417, distance: 259.5
click at [673, 417] on div at bounding box center [572, 322] width 1144 height 644
drag, startPoint x: 904, startPoint y: 386, endPoint x: 825, endPoint y: 484, distance: 126.4
click at [825, 484] on div at bounding box center [572, 322] width 1144 height 644
drag, startPoint x: 543, startPoint y: 433, endPoint x: 879, endPoint y: 502, distance: 343.4
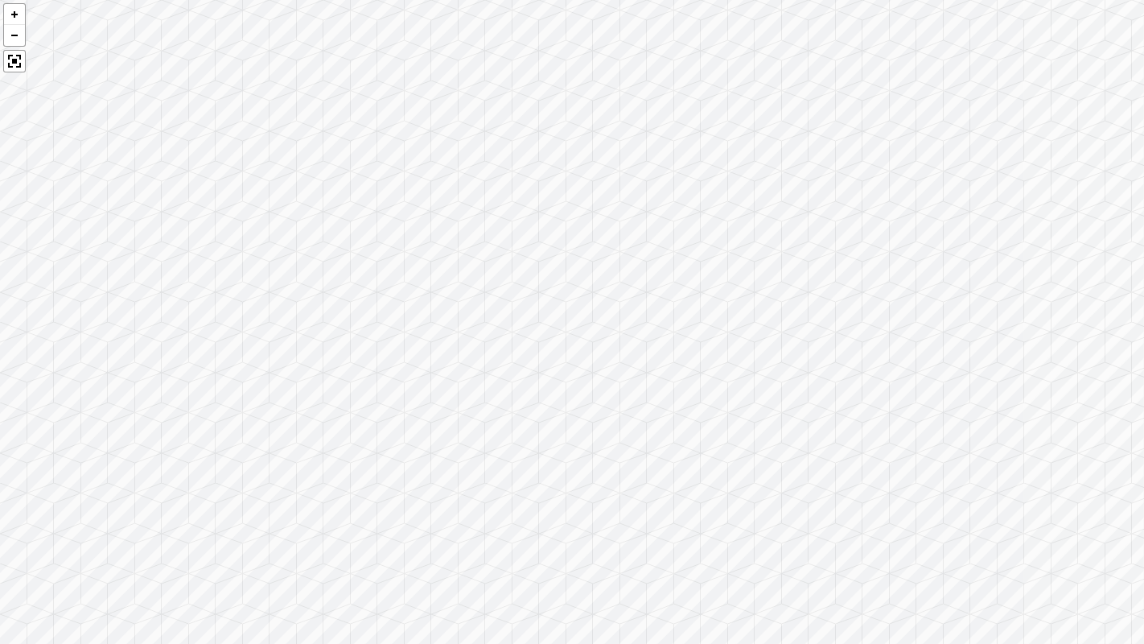
click at [879, 502] on div at bounding box center [572, 322] width 1144 height 644
click at [14, 56] on div at bounding box center [14, 61] width 23 height 23
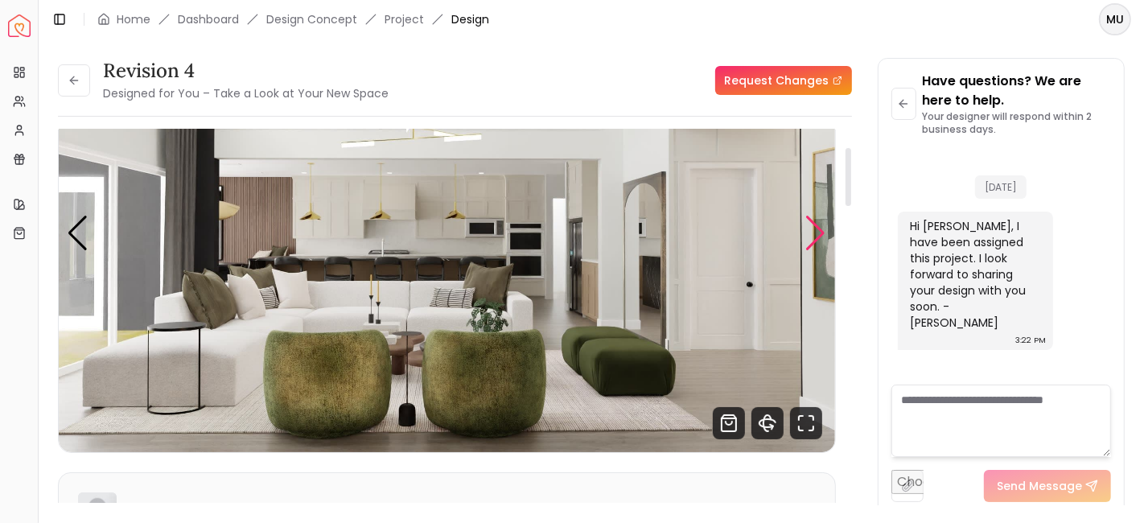
click at [811, 221] on div "Next slide" at bounding box center [816, 233] width 22 height 35
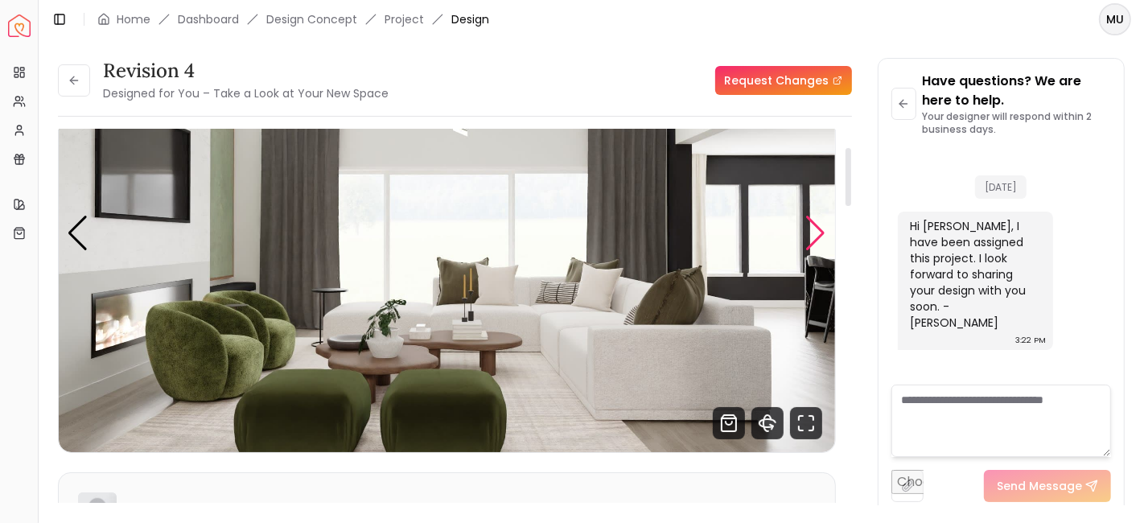
click at [811, 221] on div "Next slide" at bounding box center [816, 233] width 22 height 35
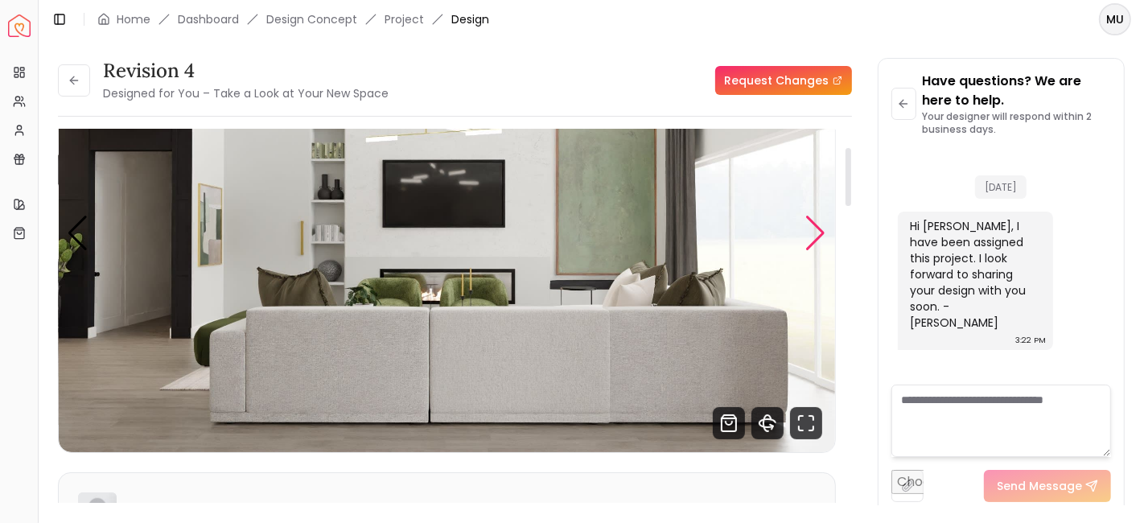
click at [811, 221] on div "Next slide" at bounding box center [816, 233] width 22 height 35
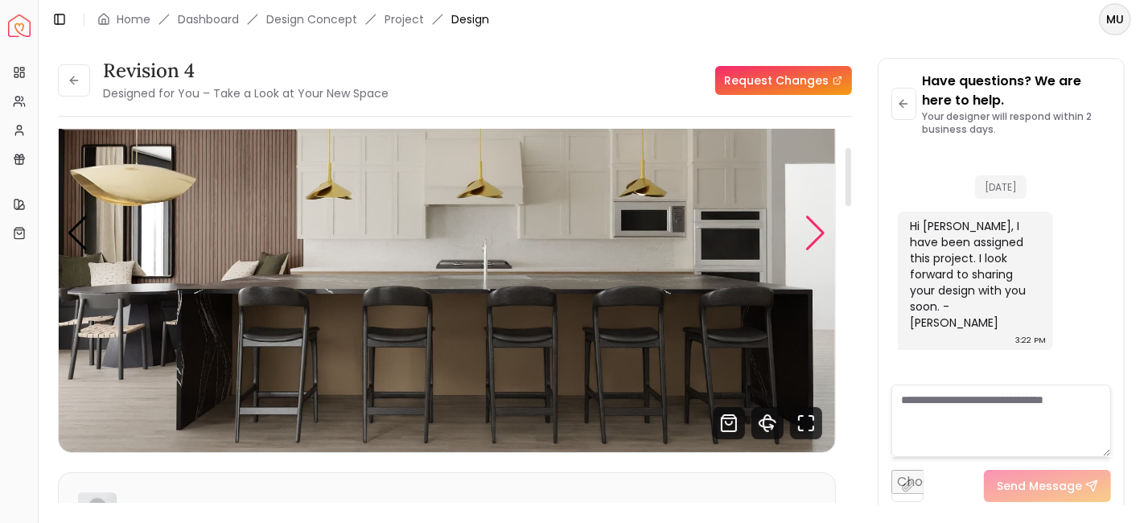
click at [811, 221] on div "Next slide" at bounding box center [816, 233] width 22 height 35
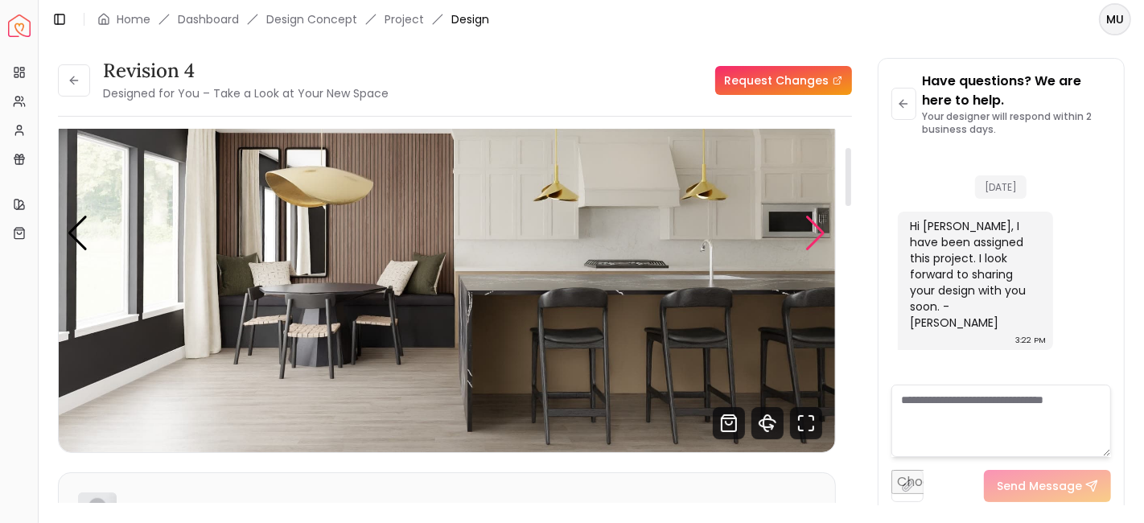
click at [811, 221] on div "Next slide" at bounding box center [816, 233] width 22 height 35
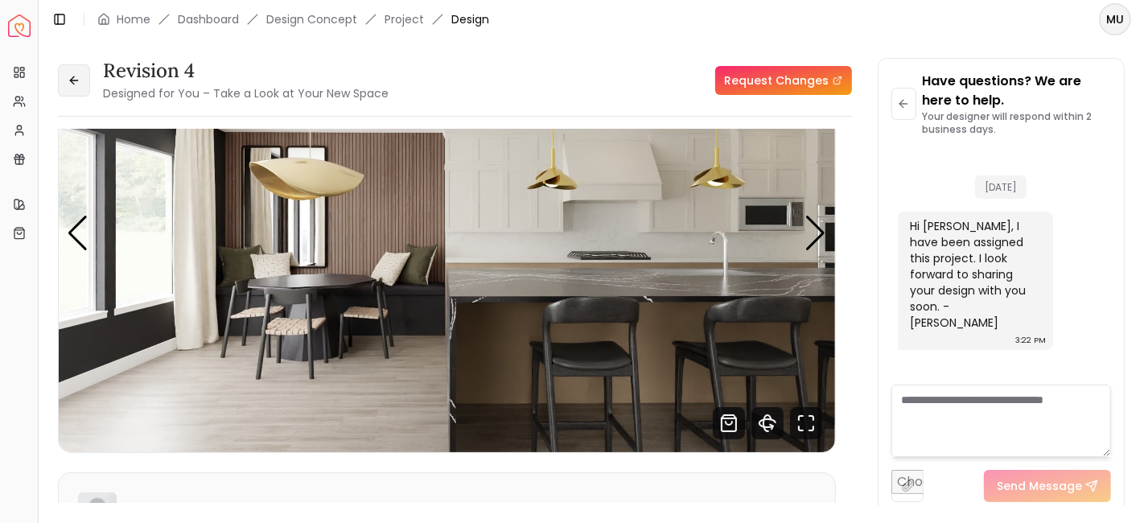
click at [63, 80] on button at bounding box center [74, 80] width 32 height 32
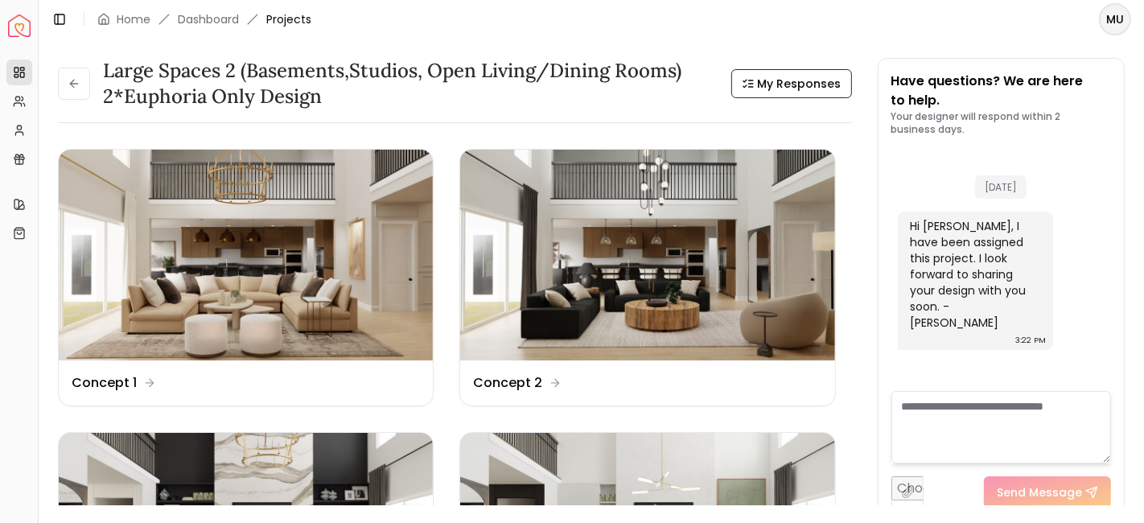
click at [63, 80] on button at bounding box center [74, 84] width 32 height 32
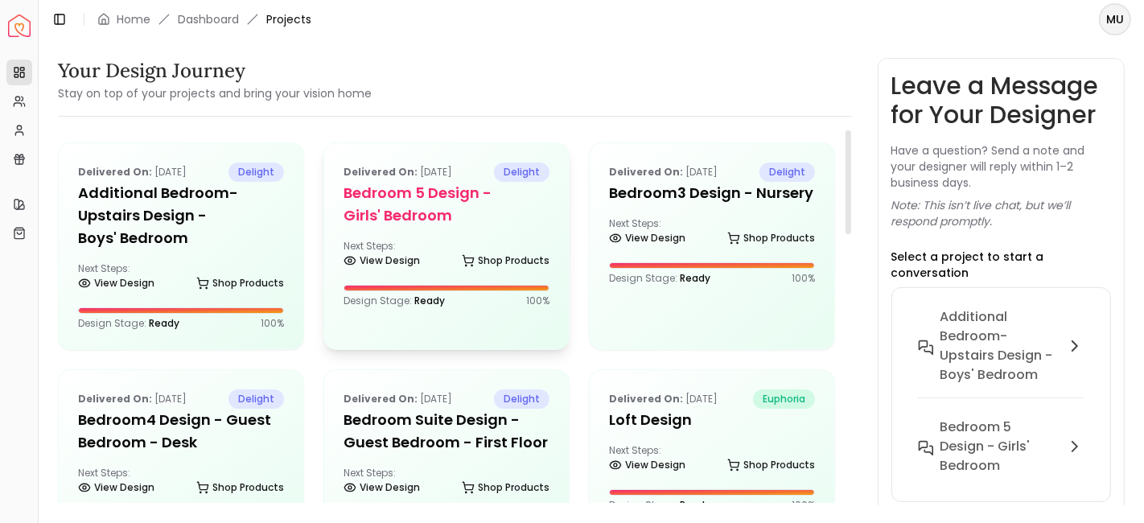
click at [435, 227] on div "Delivered on: May 18, 2025 delight Bedroom 5 design - Girls' Bedroom Next Steps…" at bounding box center [446, 234] width 245 height 183
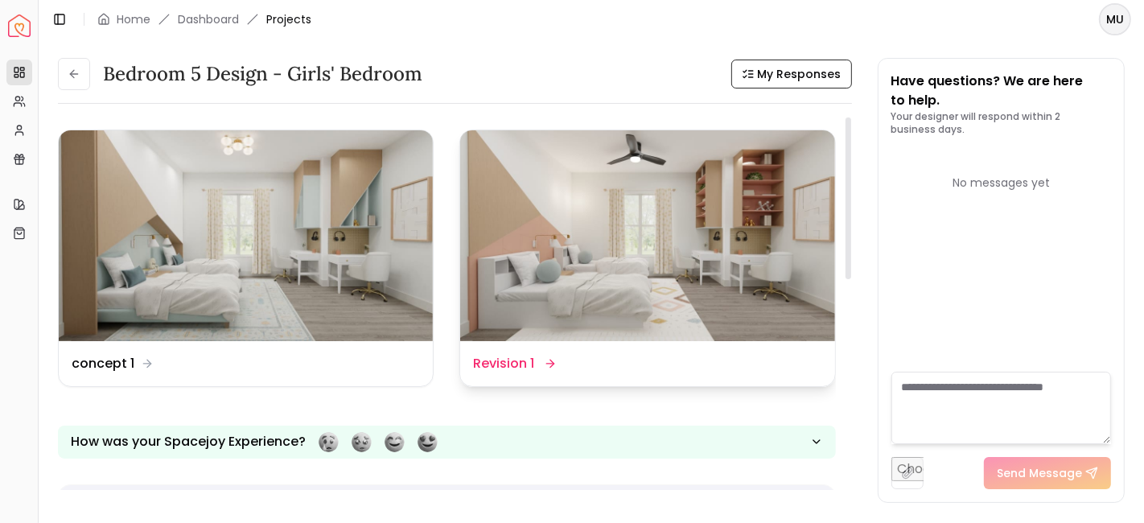
click at [527, 365] on dd "Revision 1" at bounding box center [503, 363] width 61 height 19
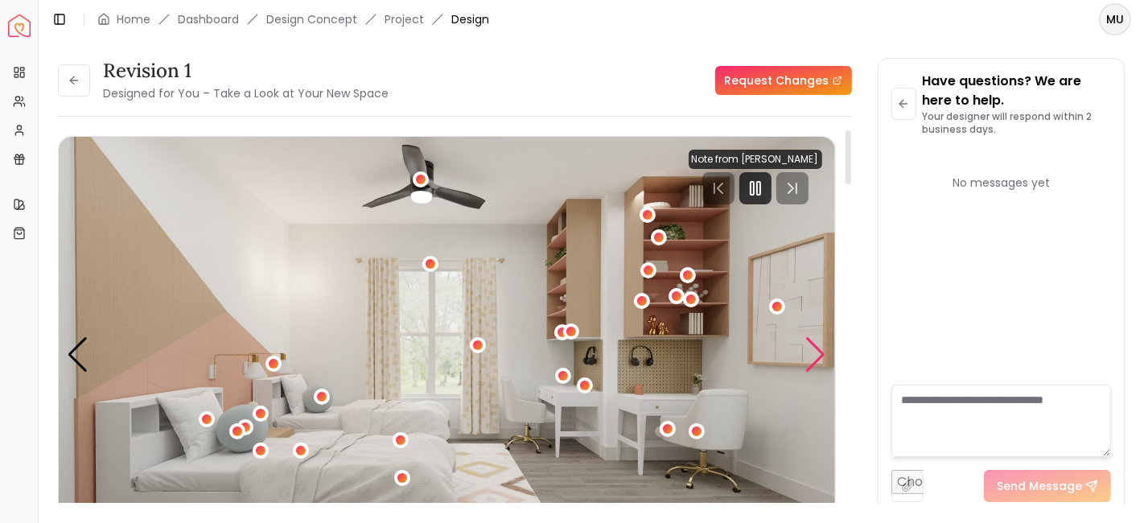
click at [811, 349] on div "Next slide" at bounding box center [816, 354] width 22 height 35
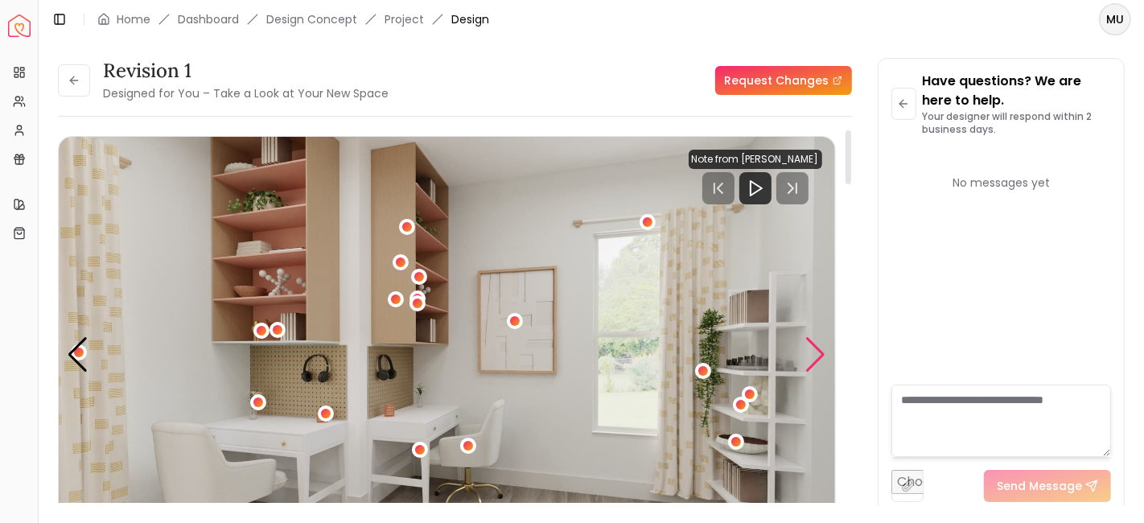
click at [814, 352] on div "Next slide" at bounding box center [816, 354] width 22 height 35
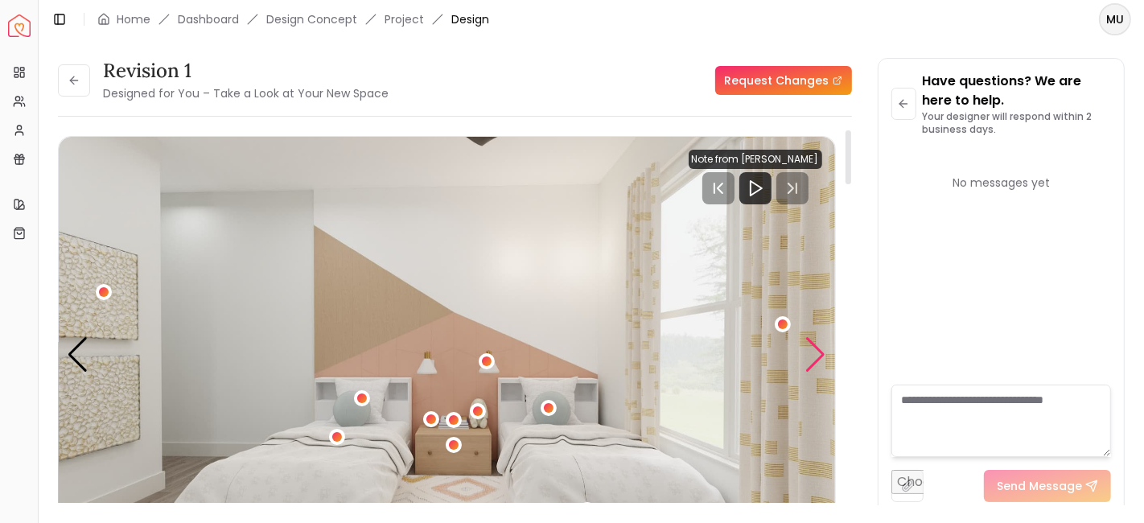
click at [818, 369] on div "Next slide" at bounding box center [816, 354] width 22 height 35
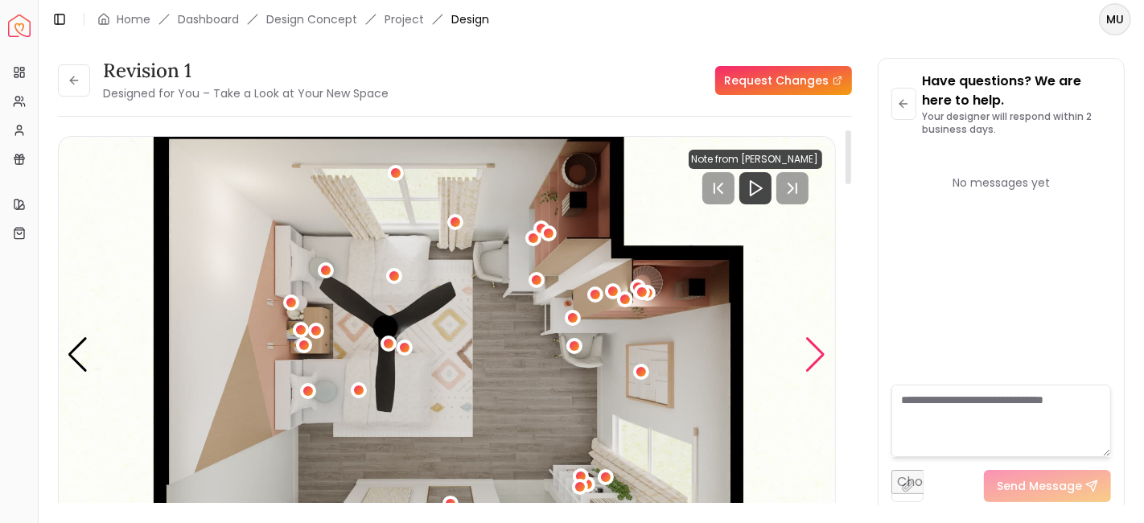
click at [818, 369] on div "Next slide" at bounding box center [816, 354] width 22 height 35
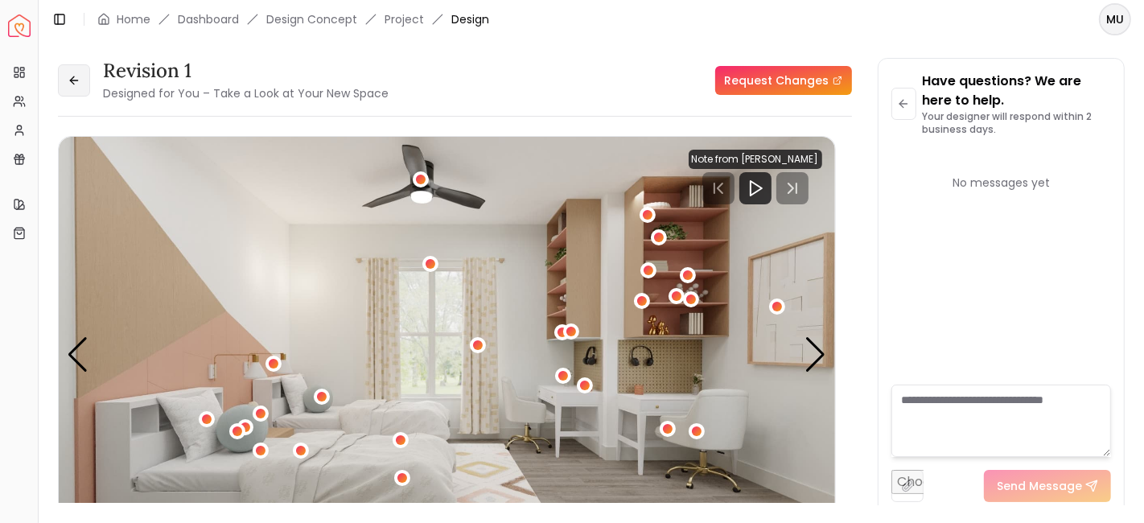
click at [84, 83] on button at bounding box center [74, 80] width 32 height 32
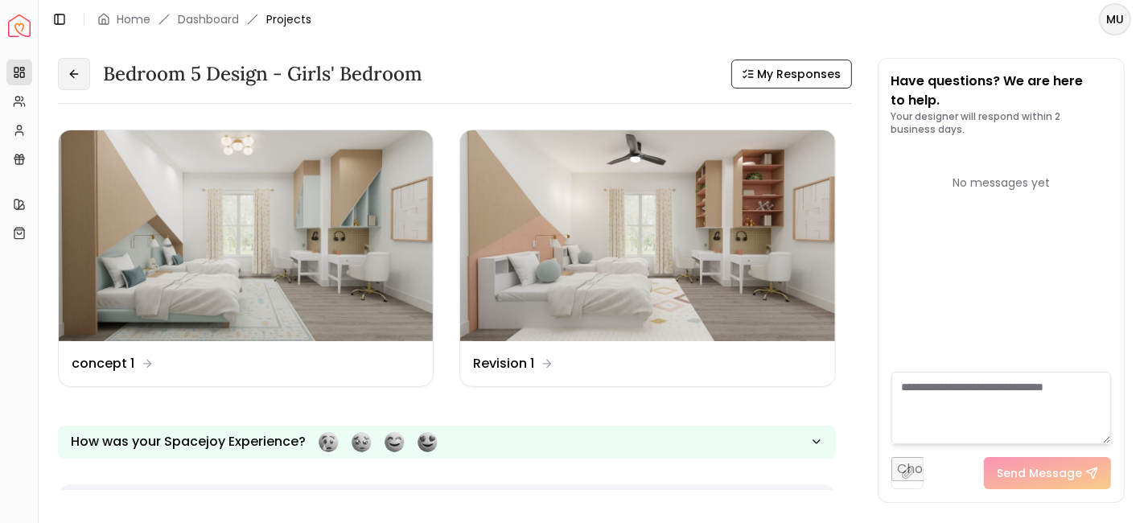
click at [84, 83] on button at bounding box center [74, 74] width 32 height 32
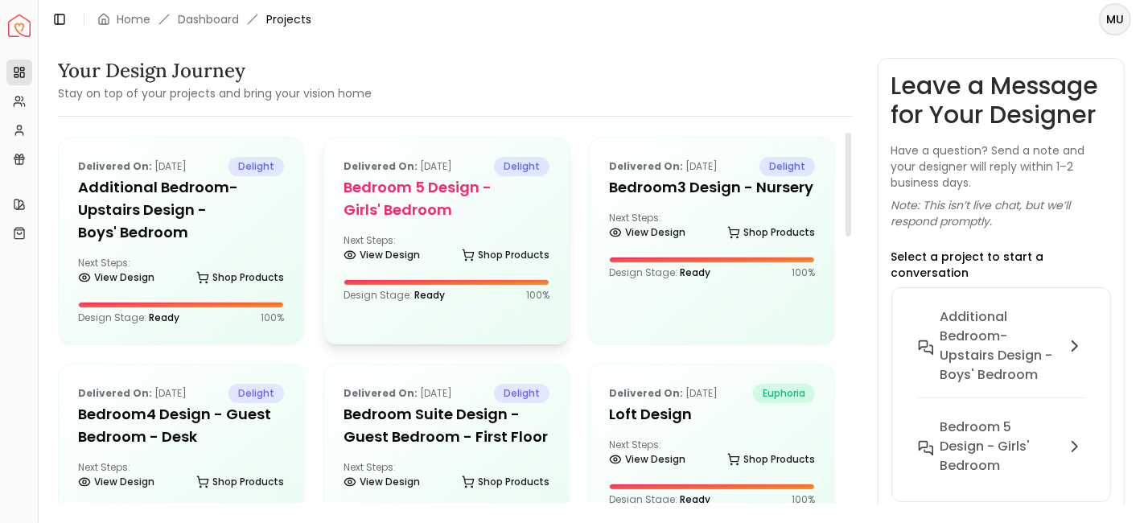
scroll to position [14, 0]
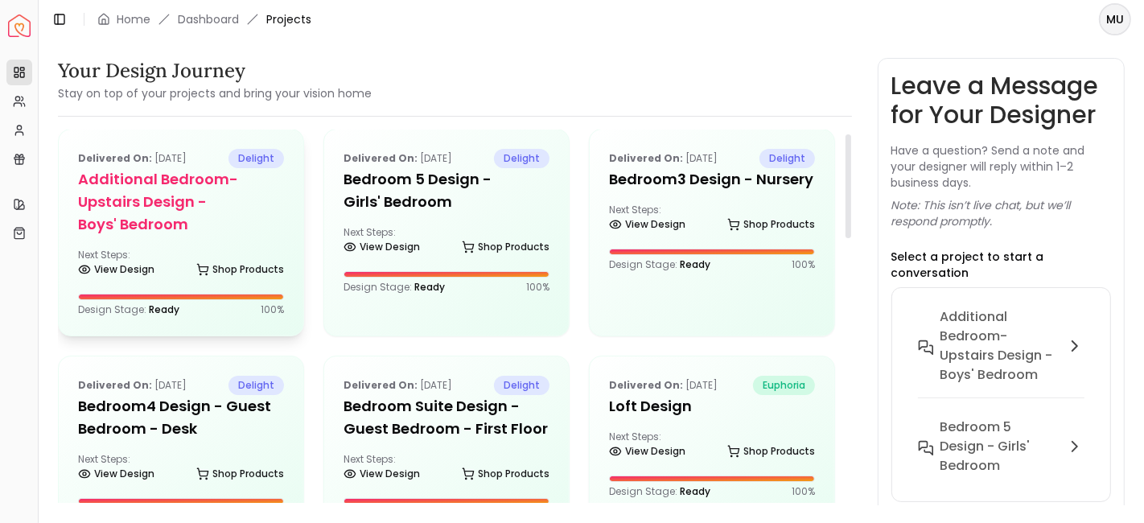
click at [237, 224] on h5 "Additional Bedroom-Upstairs design - Boys' Bedroom" at bounding box center [181, 202] width 206 height 68
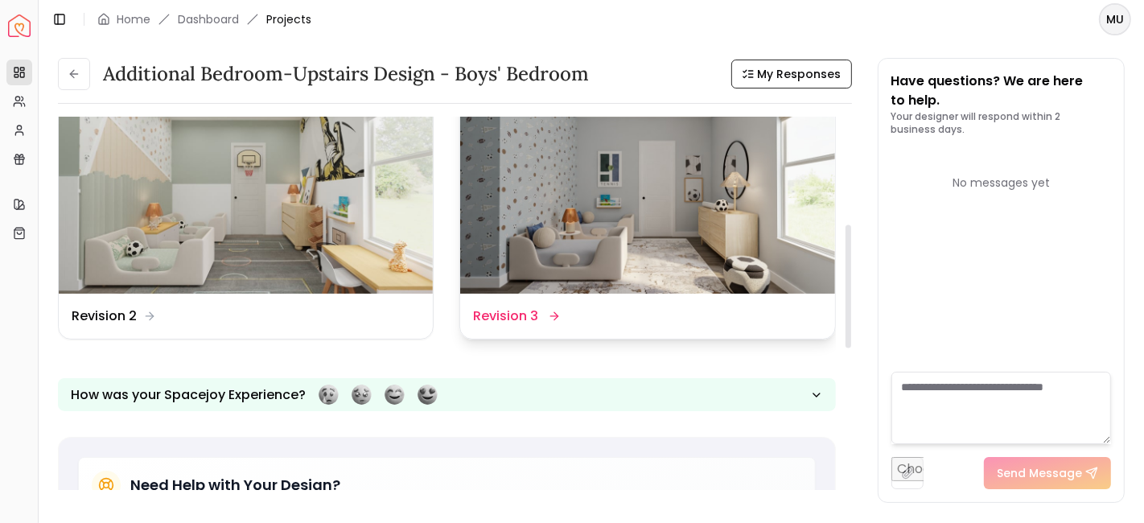
scroll to position [326, 0]
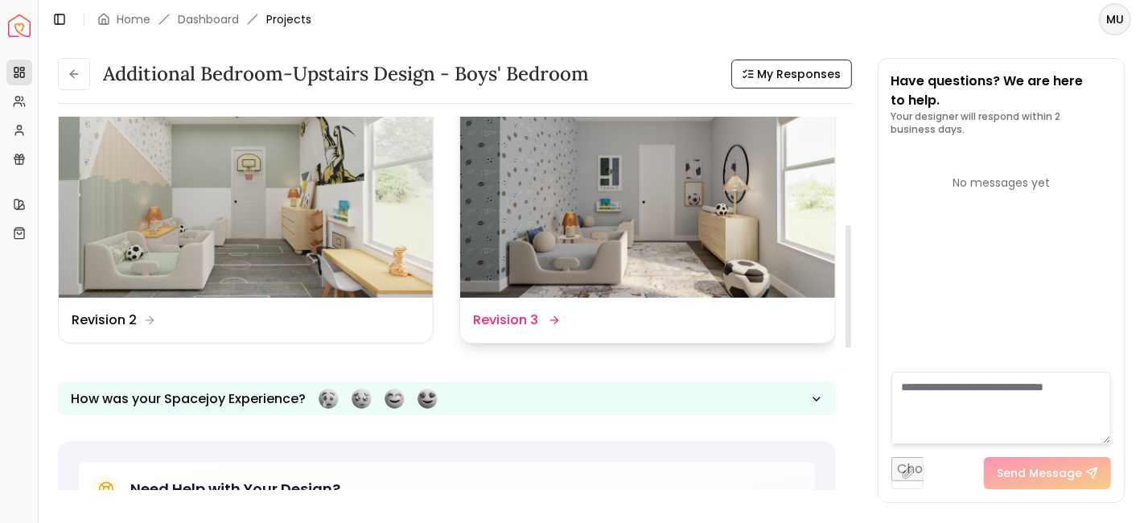
click at [565, 247] on img at bounding box center [647, 193] width 374 height 211
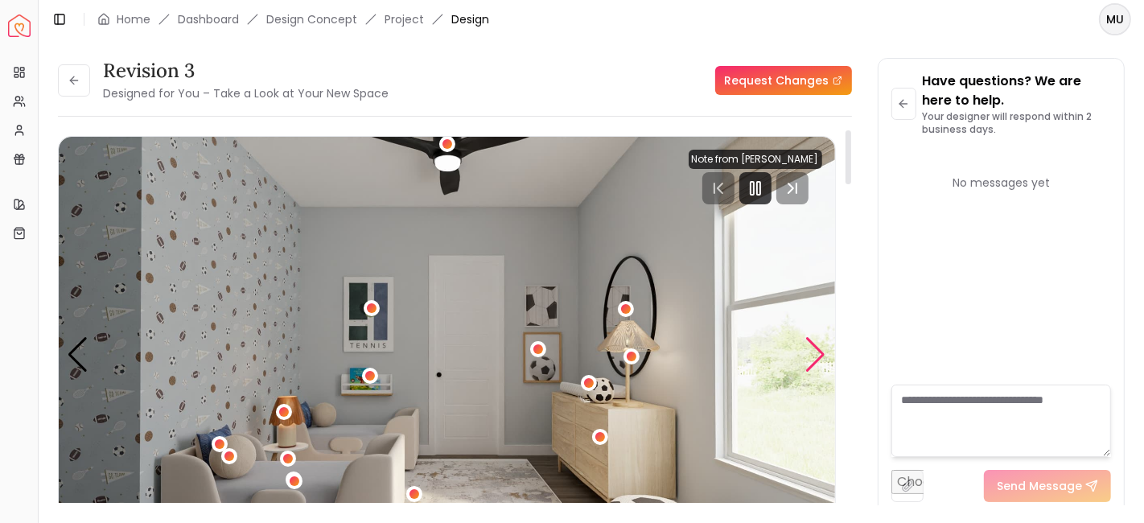
click at [817, 359] on div "Next slide" at bounding box center [816, 354] width 22 height 35
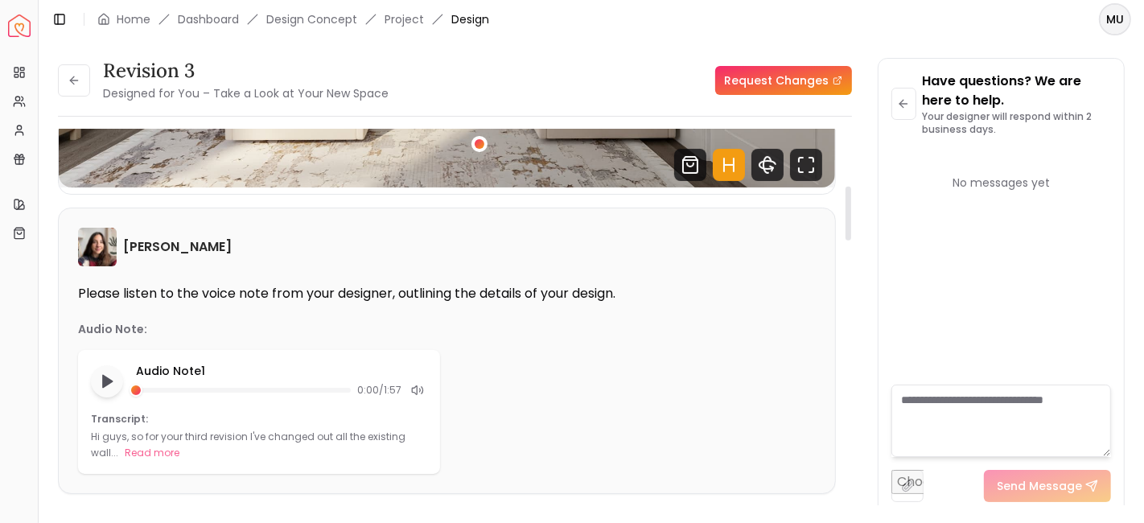
drag, startPoint x: 851, startPoint y: 391, endPoint x: 853, endPoint y: 217, distance: 173.8
click at [852, 217] on div at bounding box center [848, 323] width 8 height 386
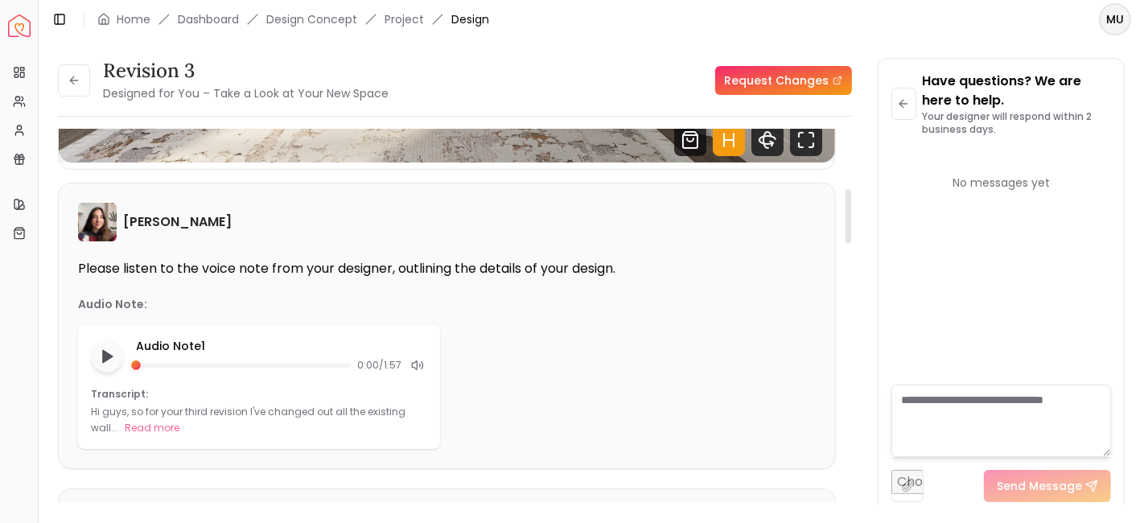
scroll to position [407, 0]
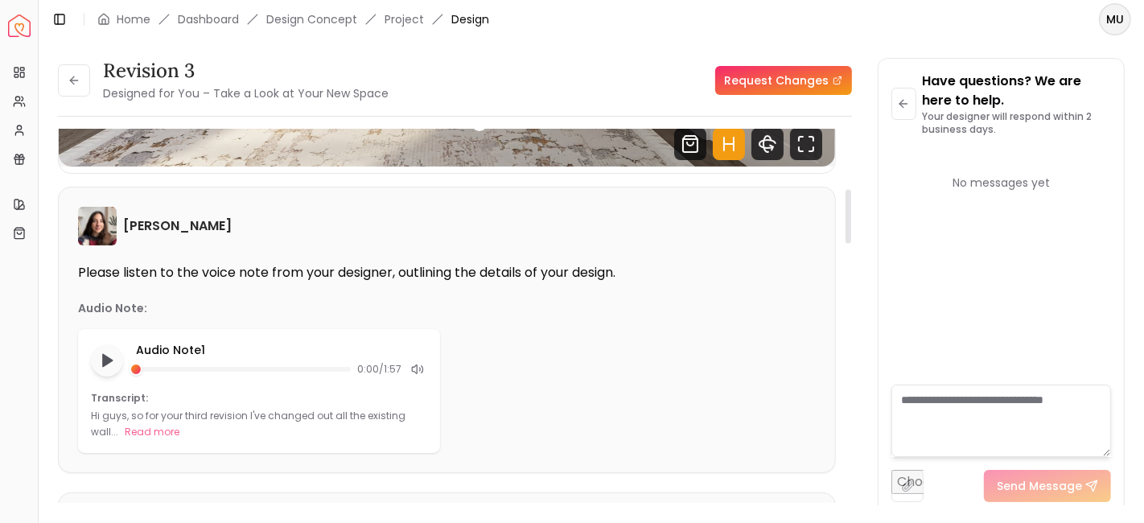
click at [845, 216] on div at bounding box center [848, 323] width 8 height 386
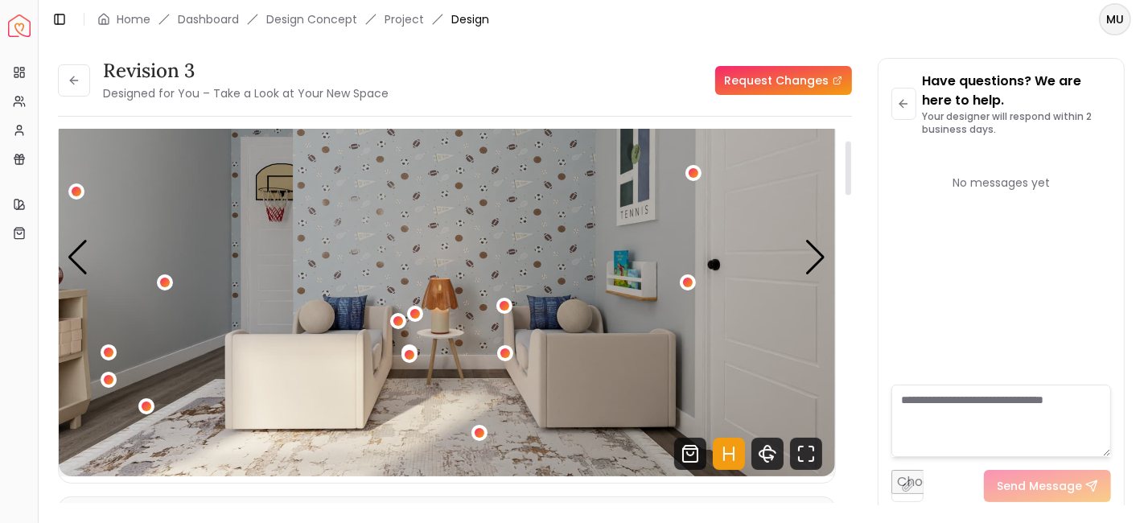
scroll to position [66, 0]
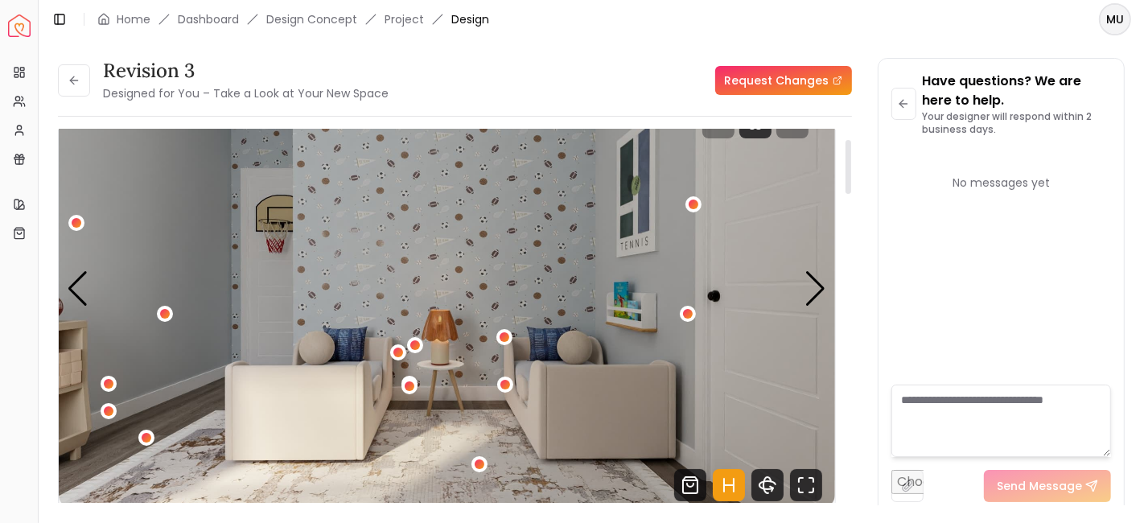
drag, startPoint x: 846, startPoint y: 404, endPoint x: 830, endPoint y: 167, distance: 237.9
click at [844, 167] on div at bounding box center [848, 323] width 8 height 386
click at [812, 286] on div "Next slide" at bounding box center [816, 288] width 22 height 35
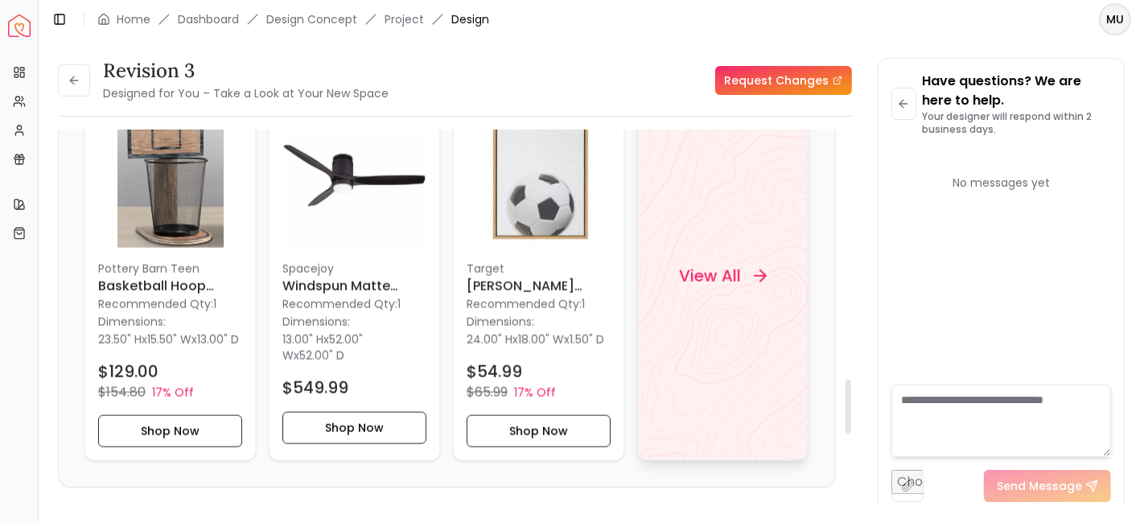
scroll to position [1715, 0]
click at [707, 299] on div "View All" at bounding box center [723, 275] width 126 height 48
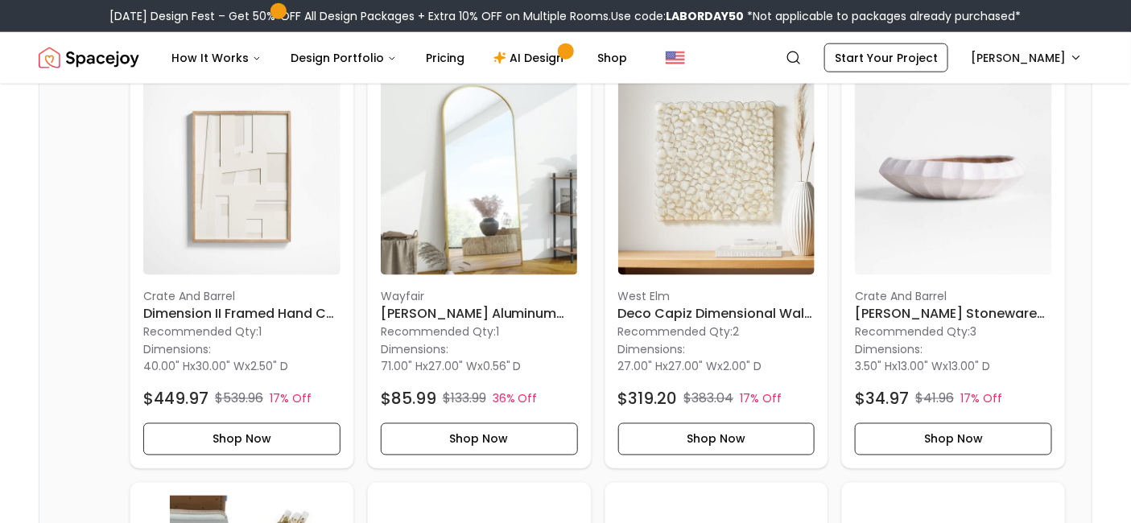
scroll to position [2691, 0]
click at [728, 308] on h6 "Deco Capiz Dimensional Wall Art by Diego Olivero" at bounding box center [716, 312] width 197 height 19
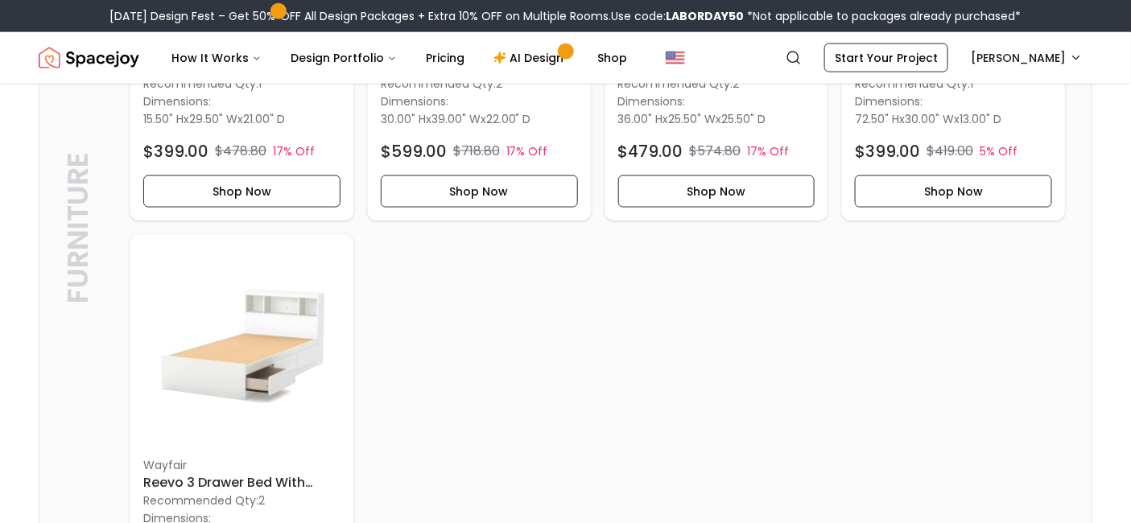
scroll to position [673, 0]
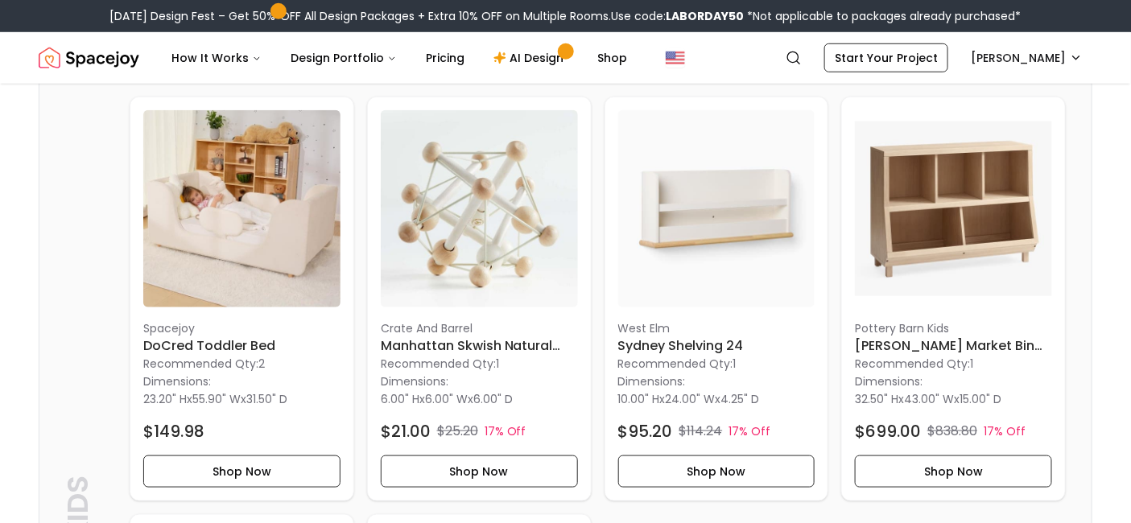
scroll to position [388, 0]
